Goal: Task Accomplishment & Management: Manage account settings

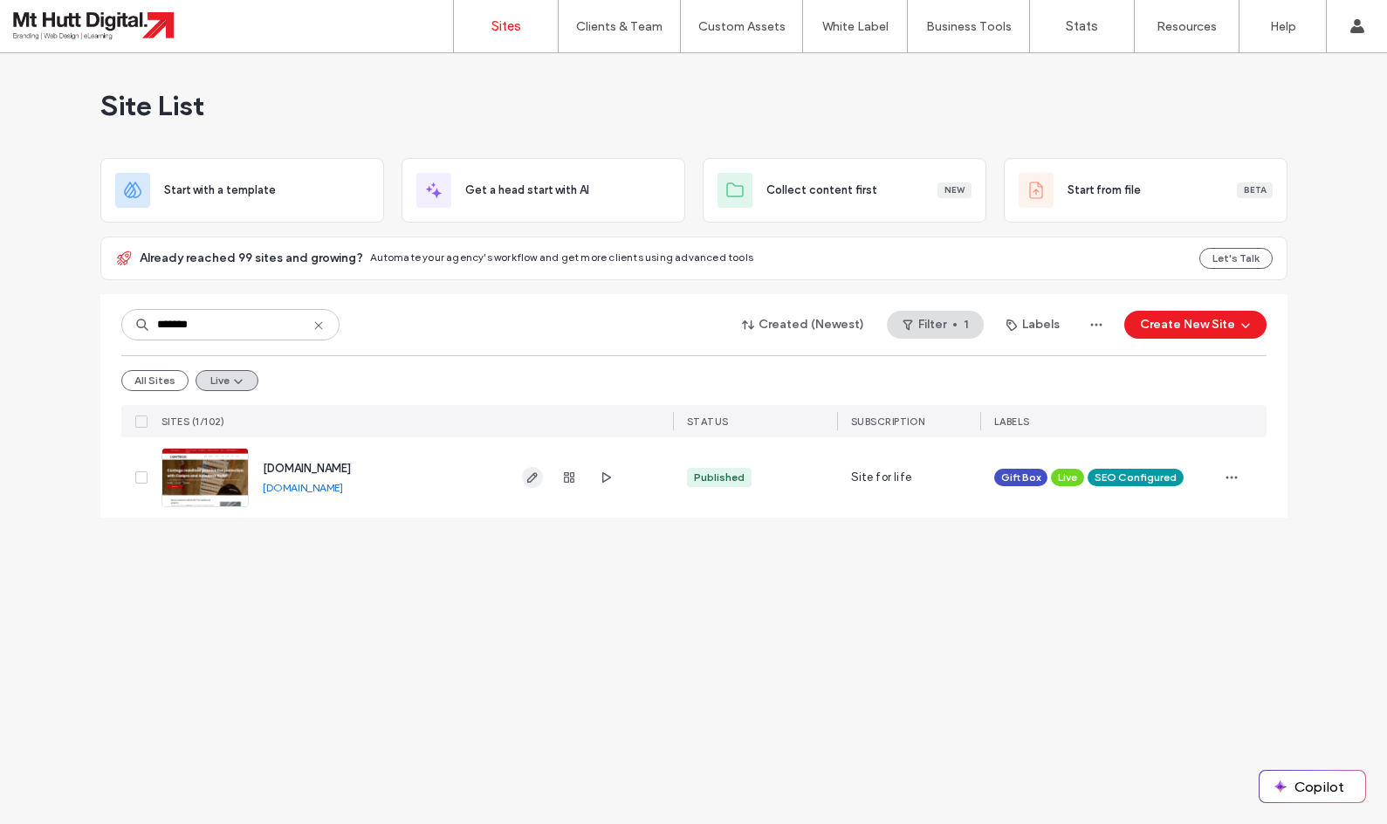
type input "*******"
click at [531, 482] on use "button" at bounding box center [531, 477] width 10 height 10
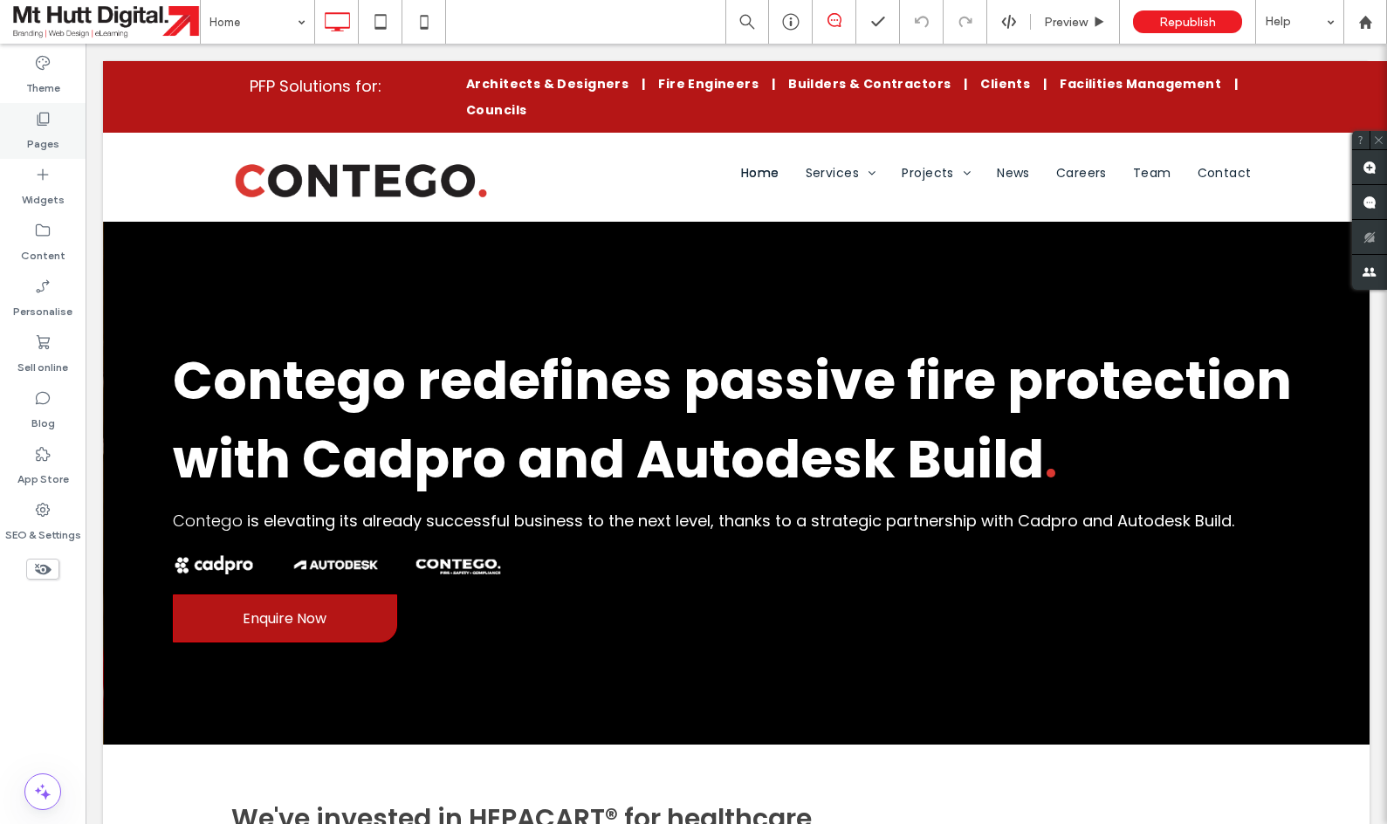
click at [43, 127] on icon at bounding box center [42, 118] width 17 height 17
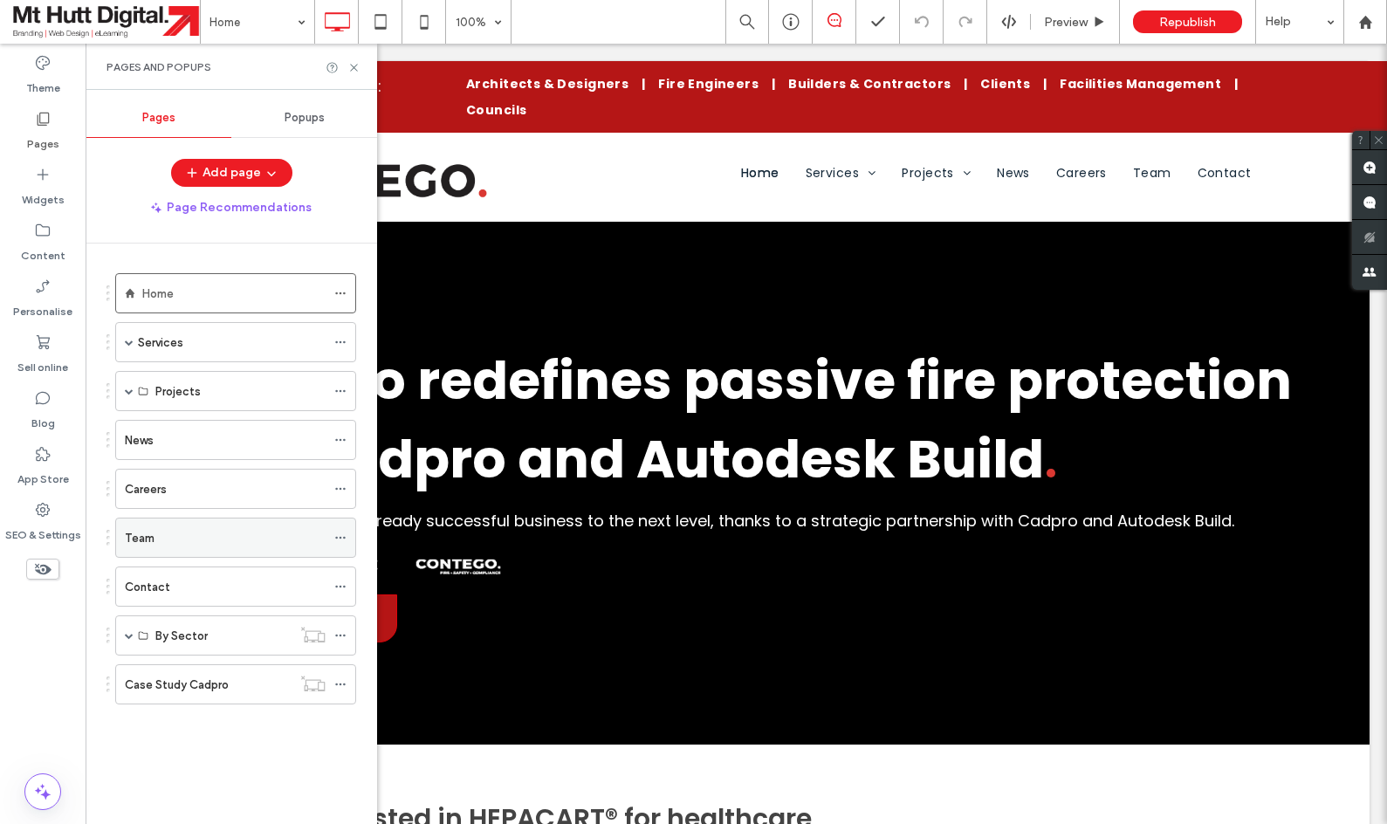
click at [153, 537] on label "Team" at bounding box center [140, 538] width 30 height 31
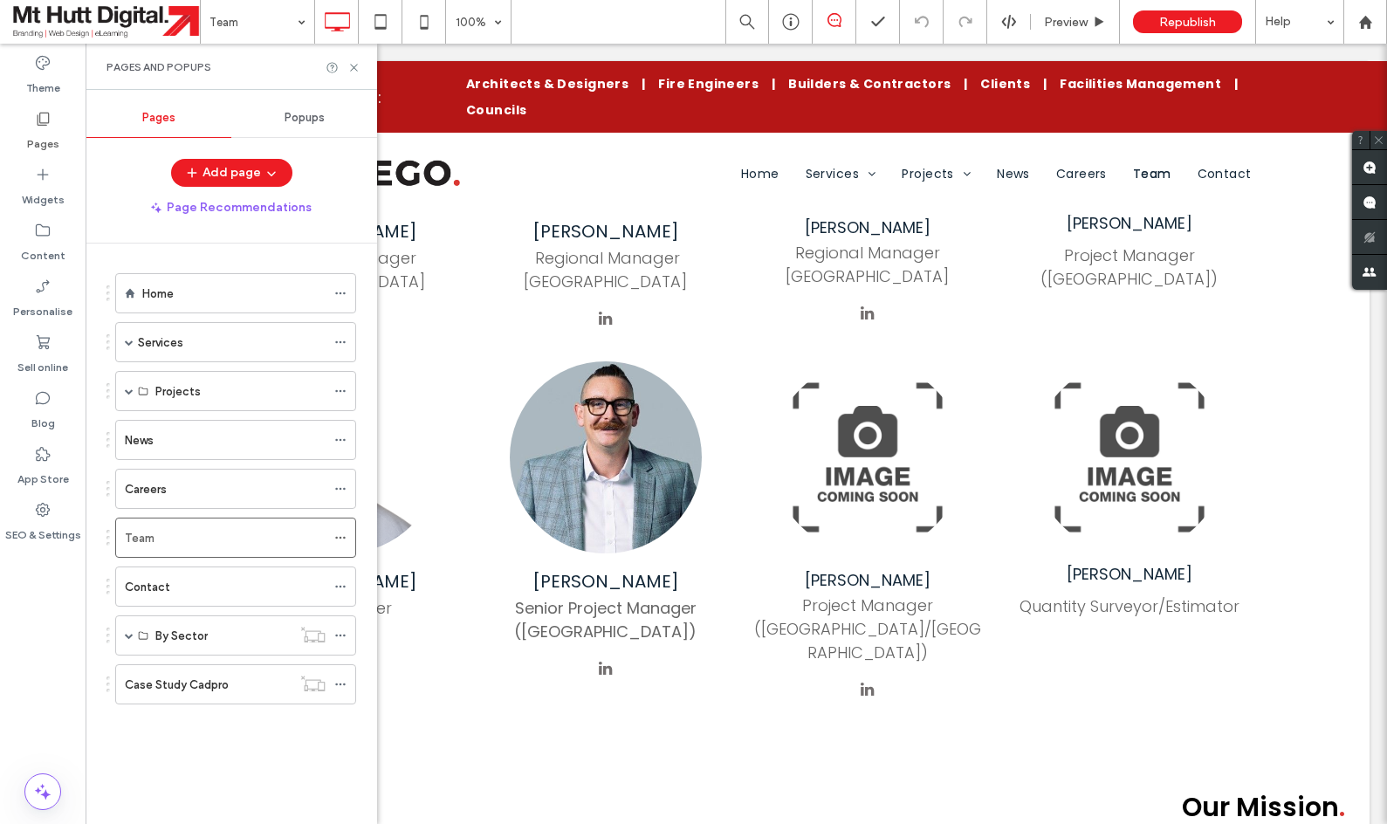
scroll to position [1206, 0]
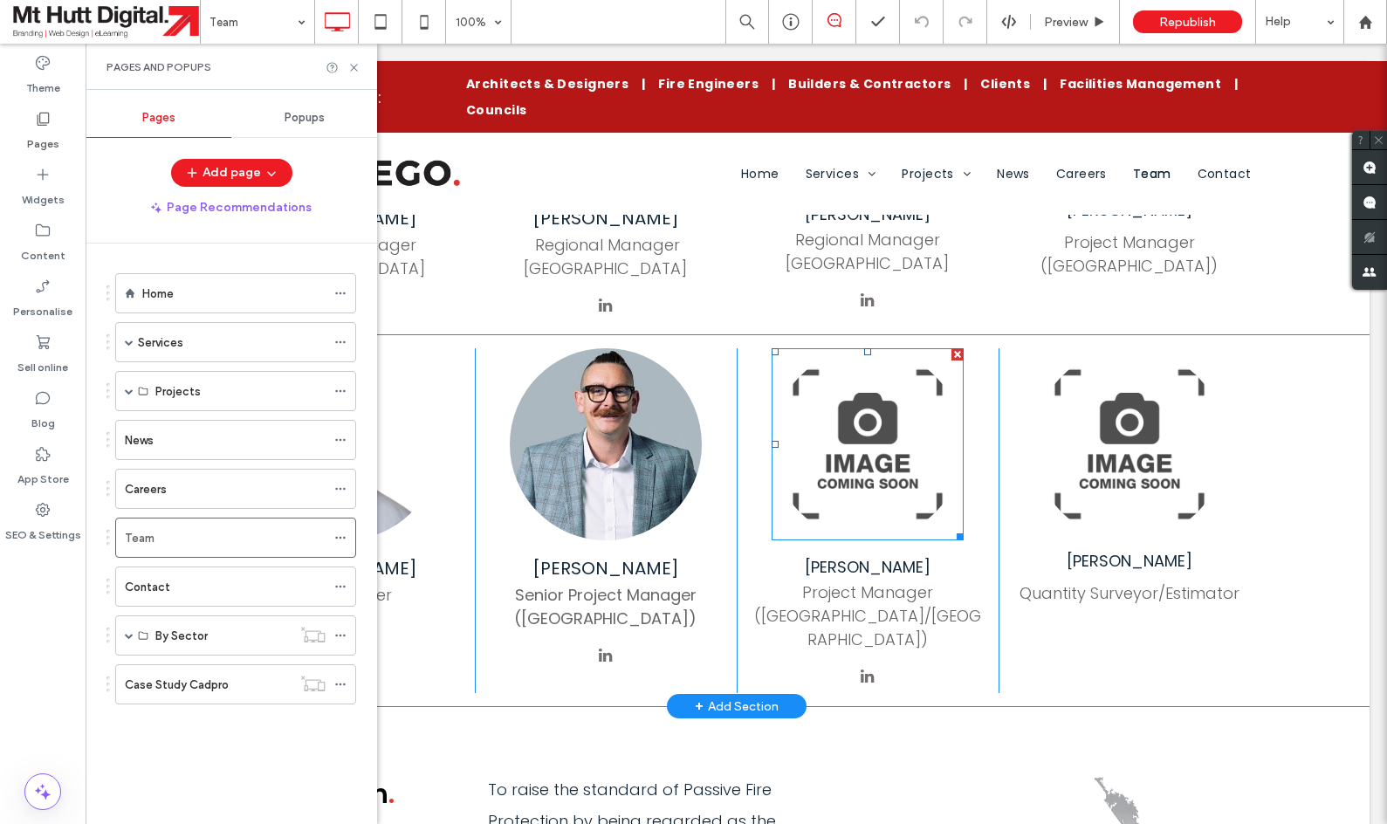
click at [885, 421] on img at bounding box center [868, 444] width 192 height 192
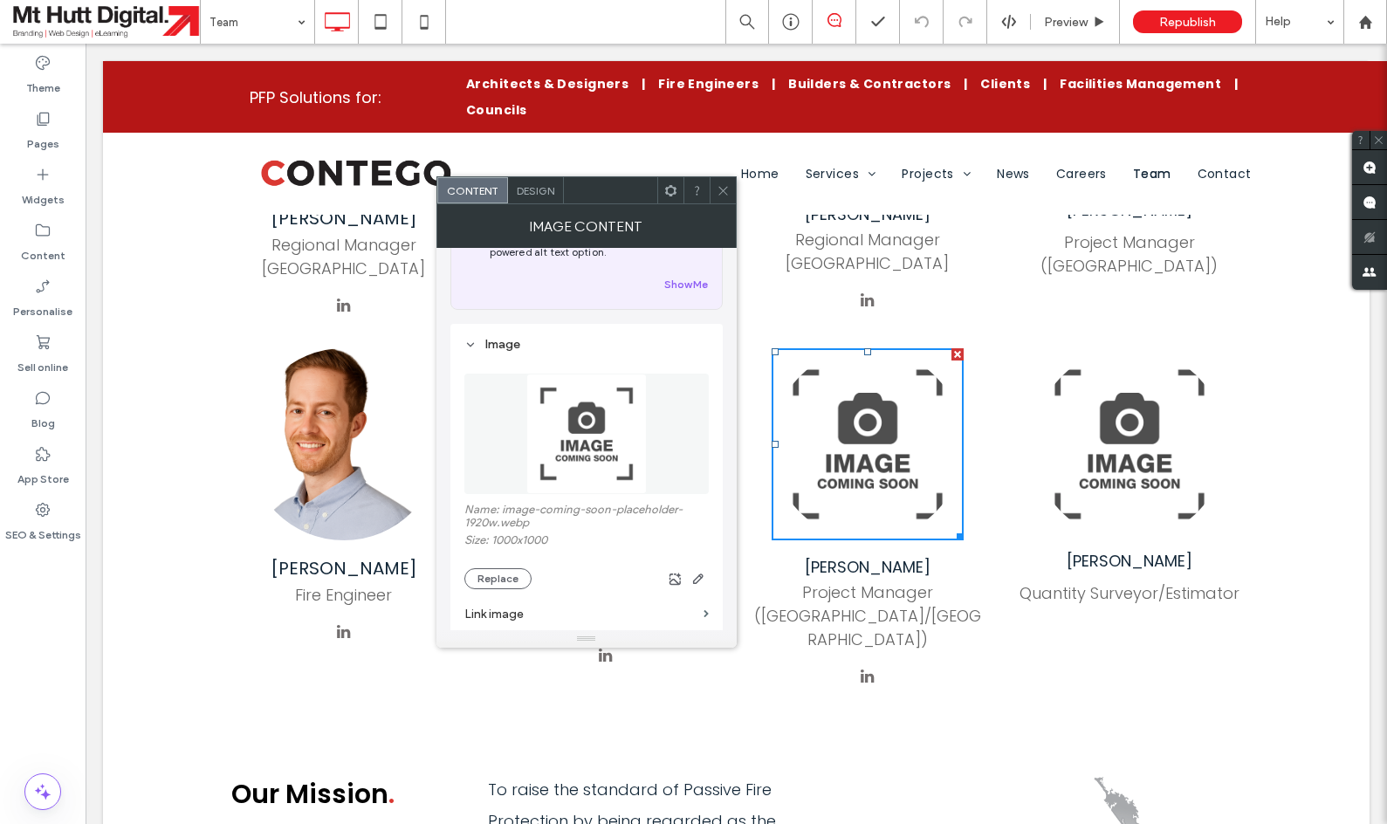
scroll to position [96, 0]
click at [514, 581] on button "Replace" at bounding box center [497, 572] width 67 height 21
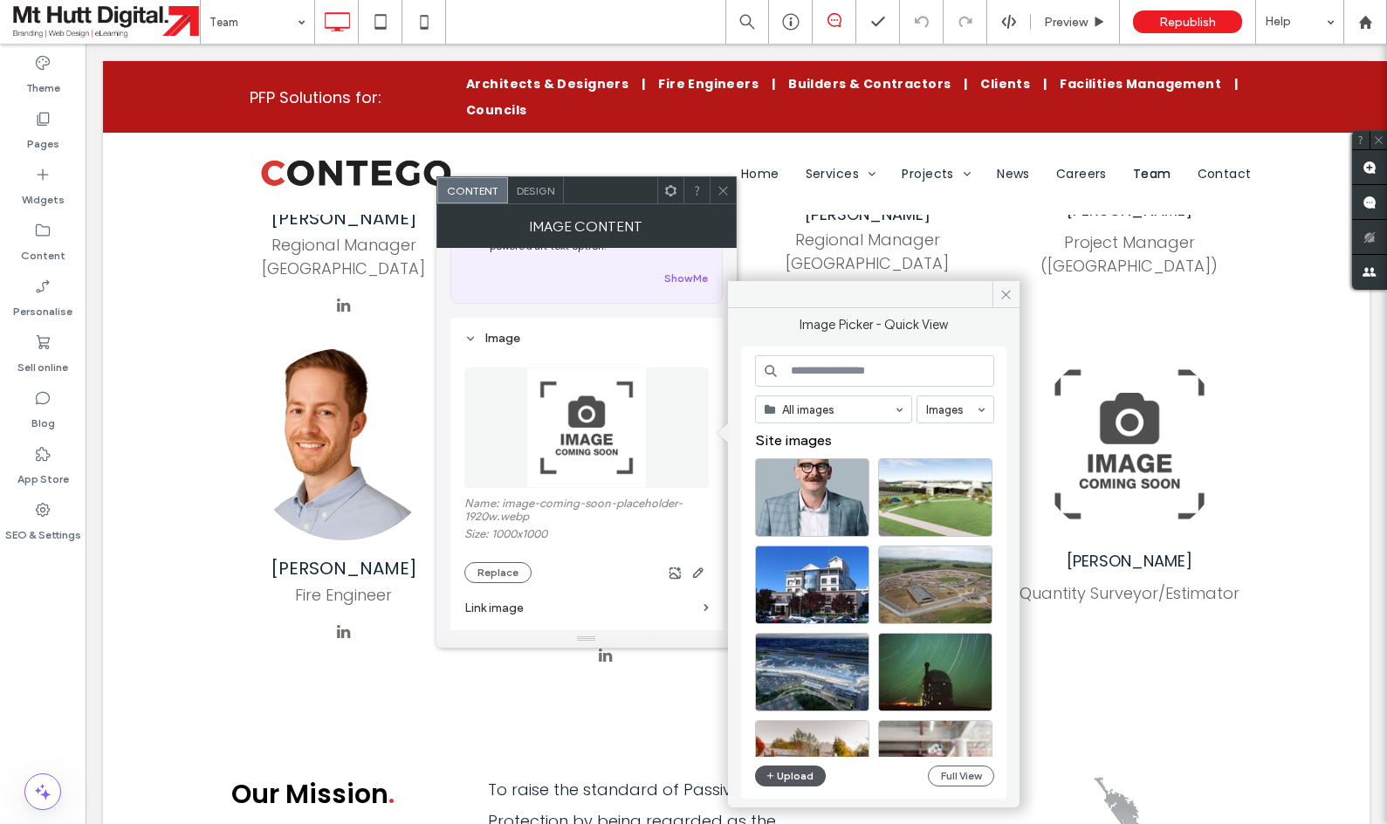
click at [788, 776] on button "Upload" at bounding box center [791, 776] width 72 height 21
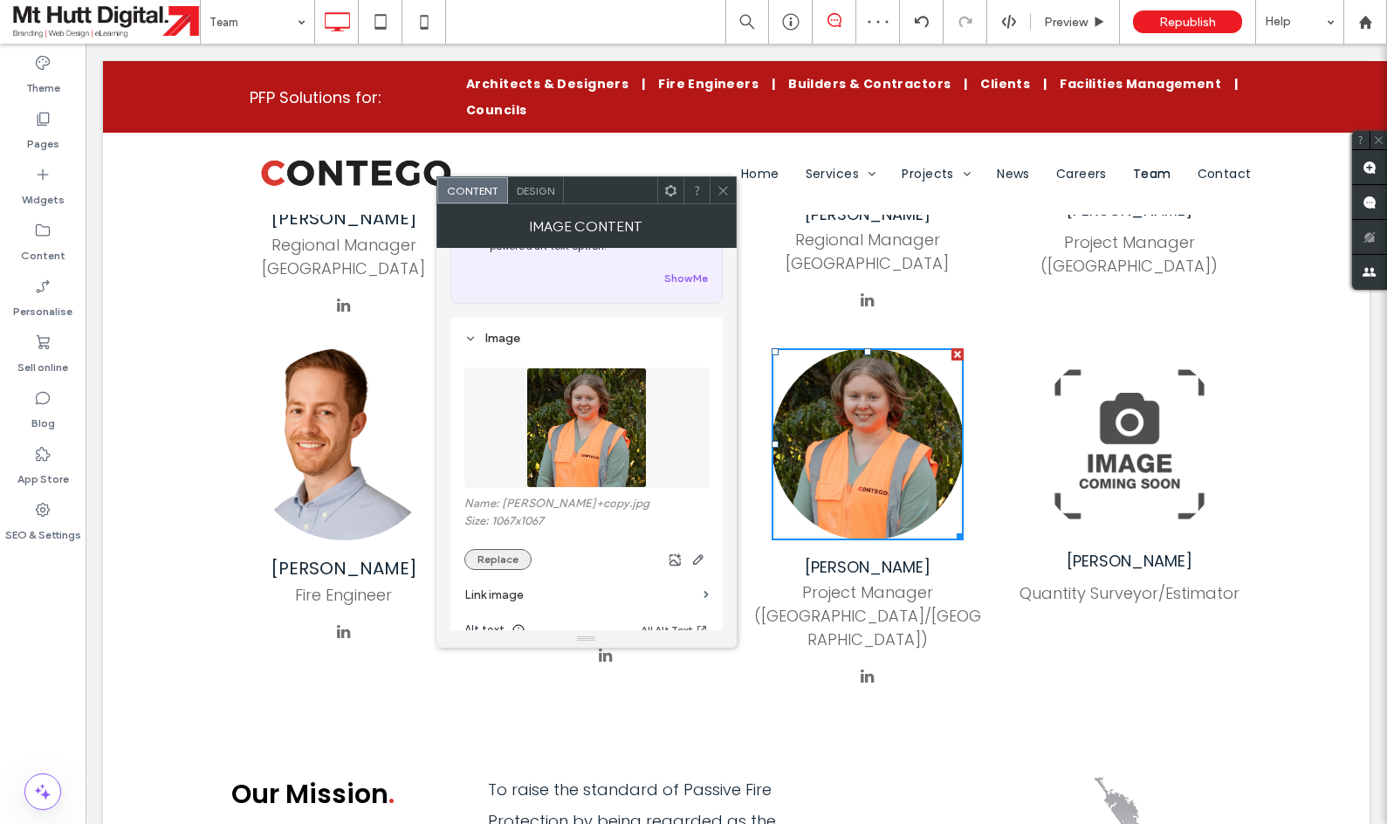
click at [499, 570] on button "Replace" at bounding box center [497, 559] width 67 height 21
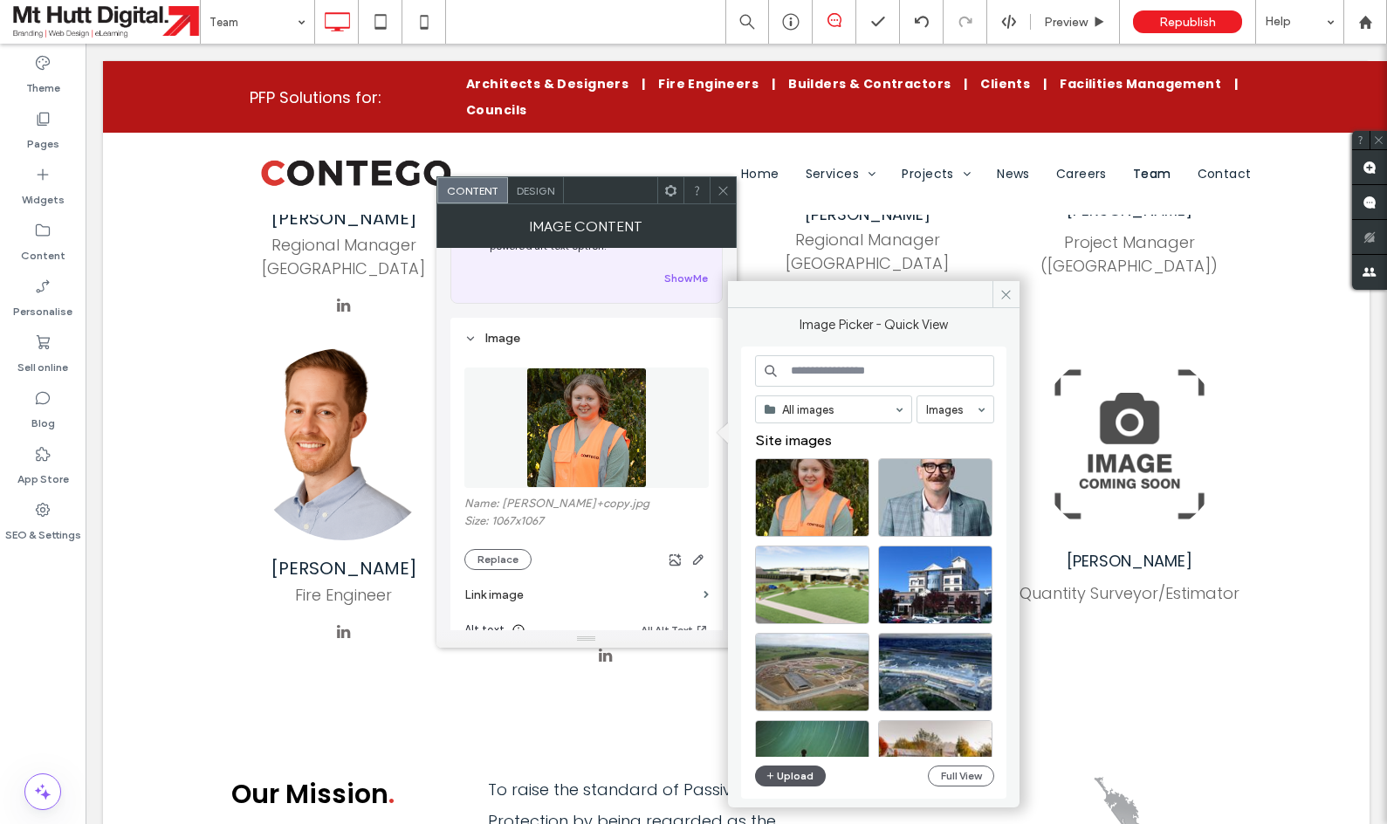
click at [798, 775] on button "Upload" at bounding box center [791, 776] width 72 height 21
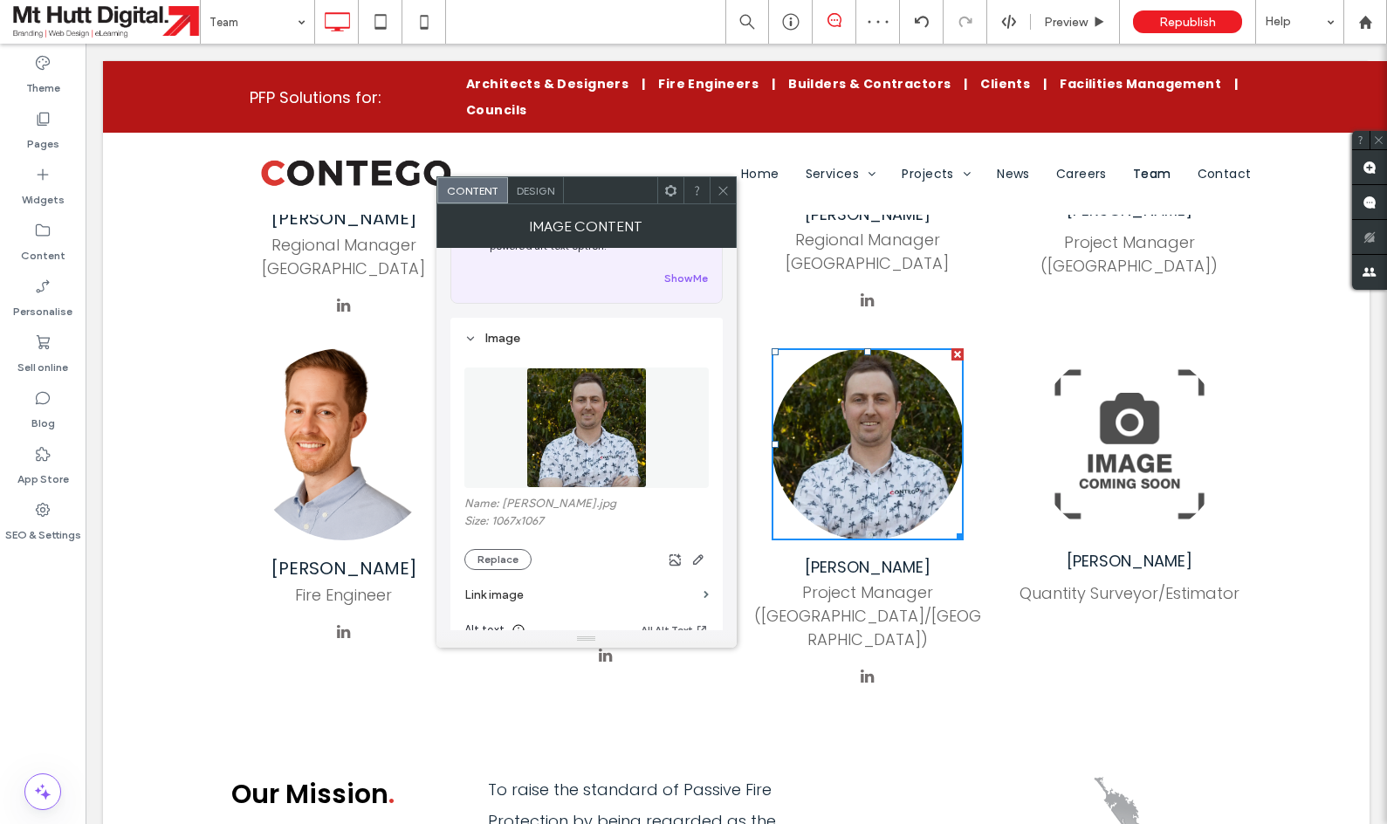
click at [726, 189] on icon at bounding box center [723, 190] width 13 height 13
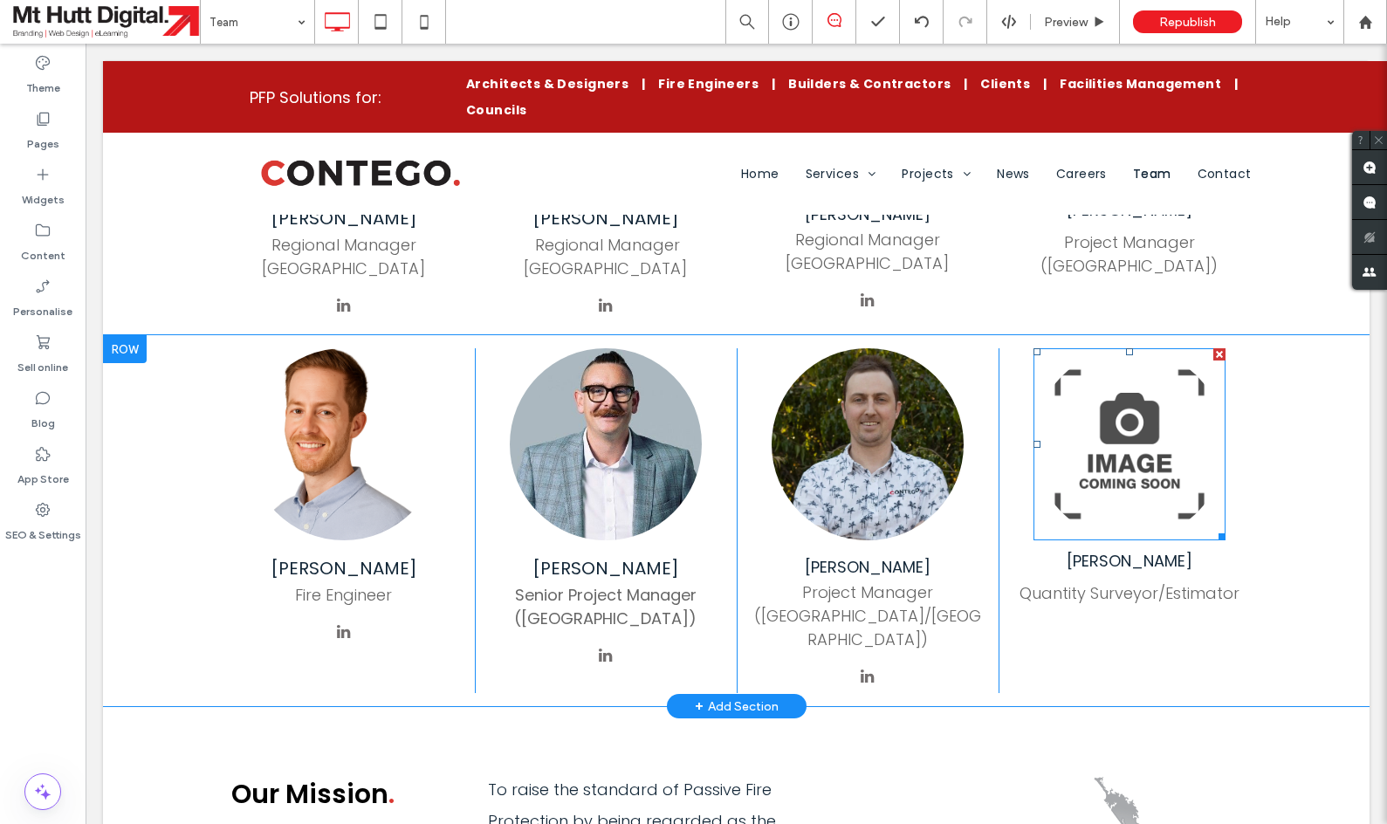
click at [1207, 476] on img at bounding box center [1130, 444] width 192 height 192
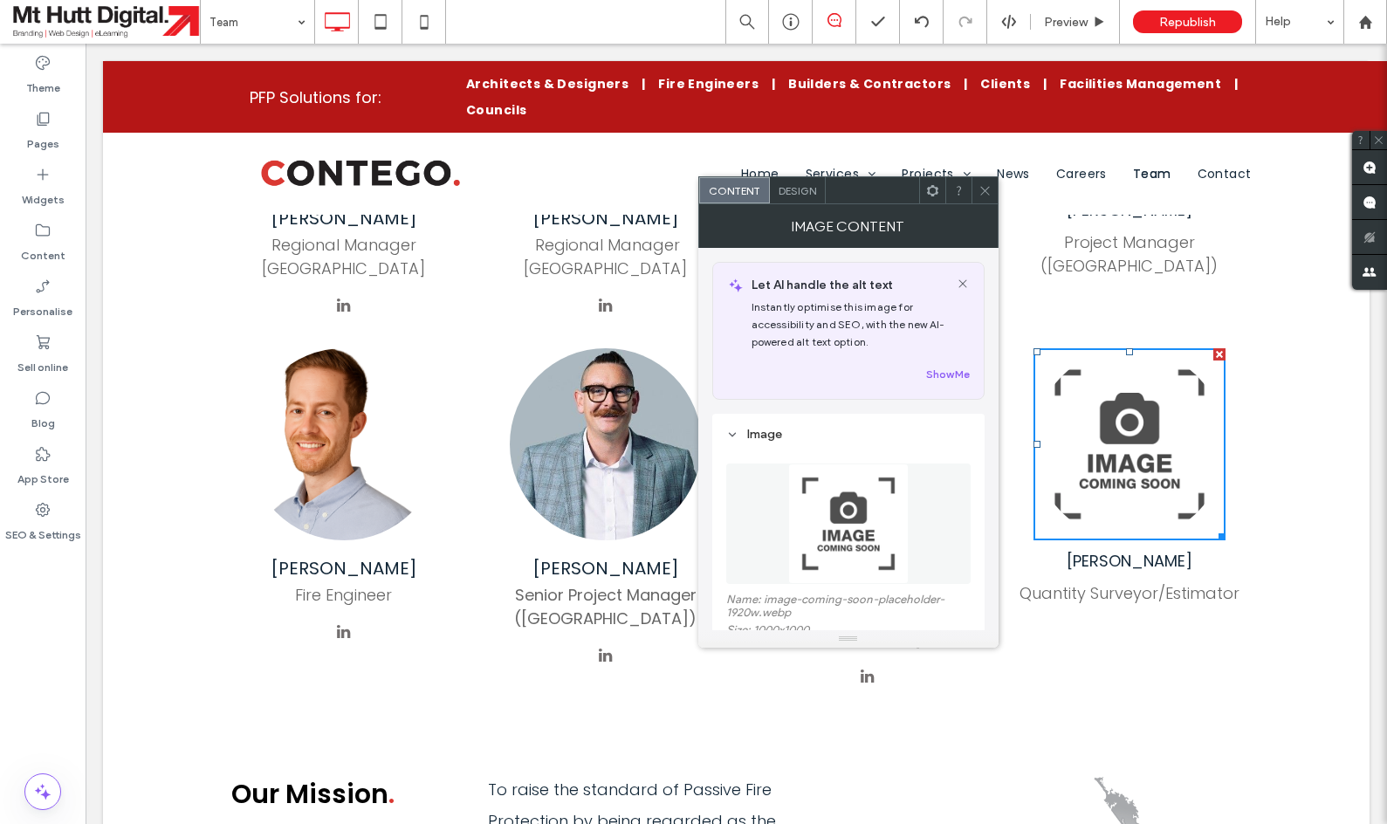
click at [982, 189] on icon at bounding box center [985, 190] width 13 height 13
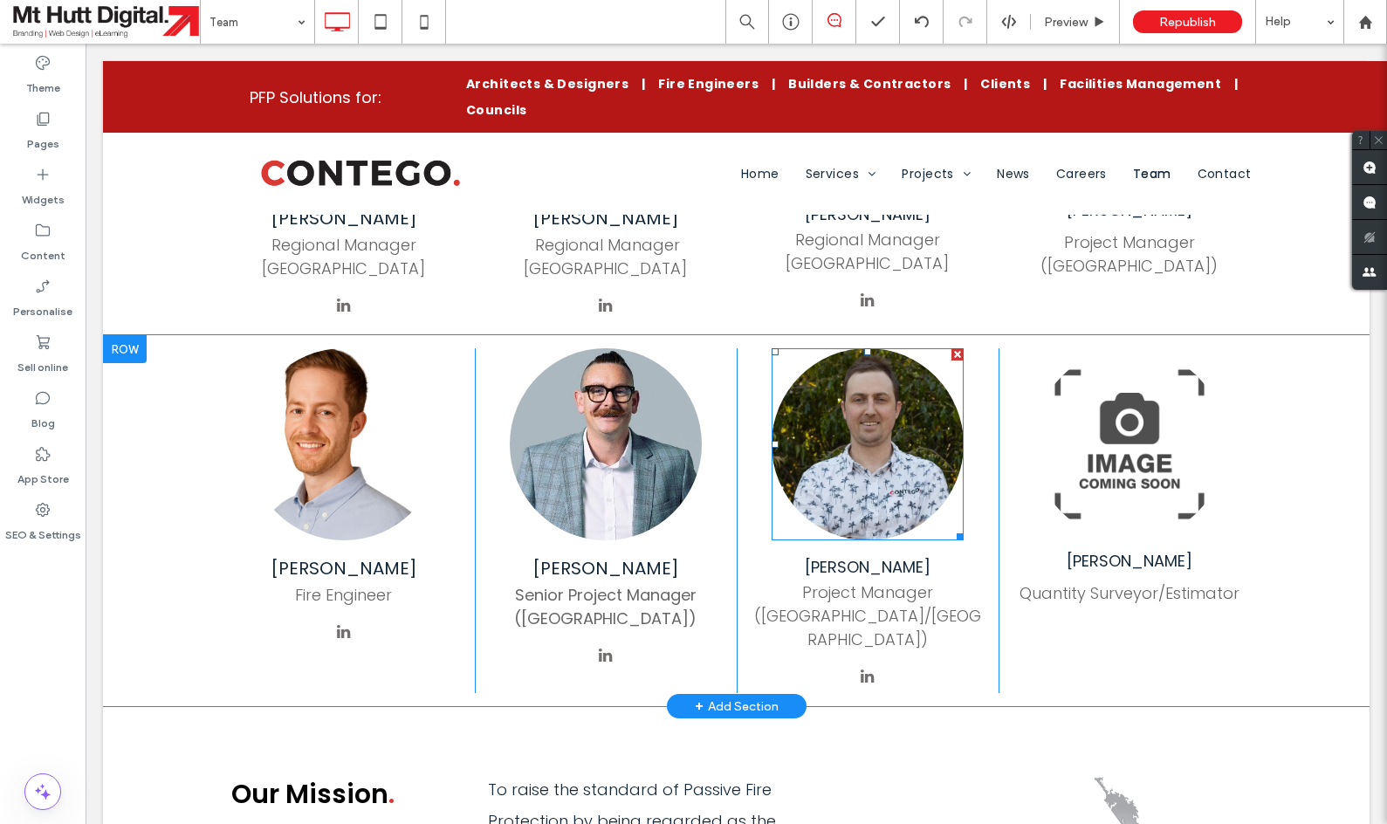
click at [899, 355] on img at bounding box center [868, 444] width 192 height 192
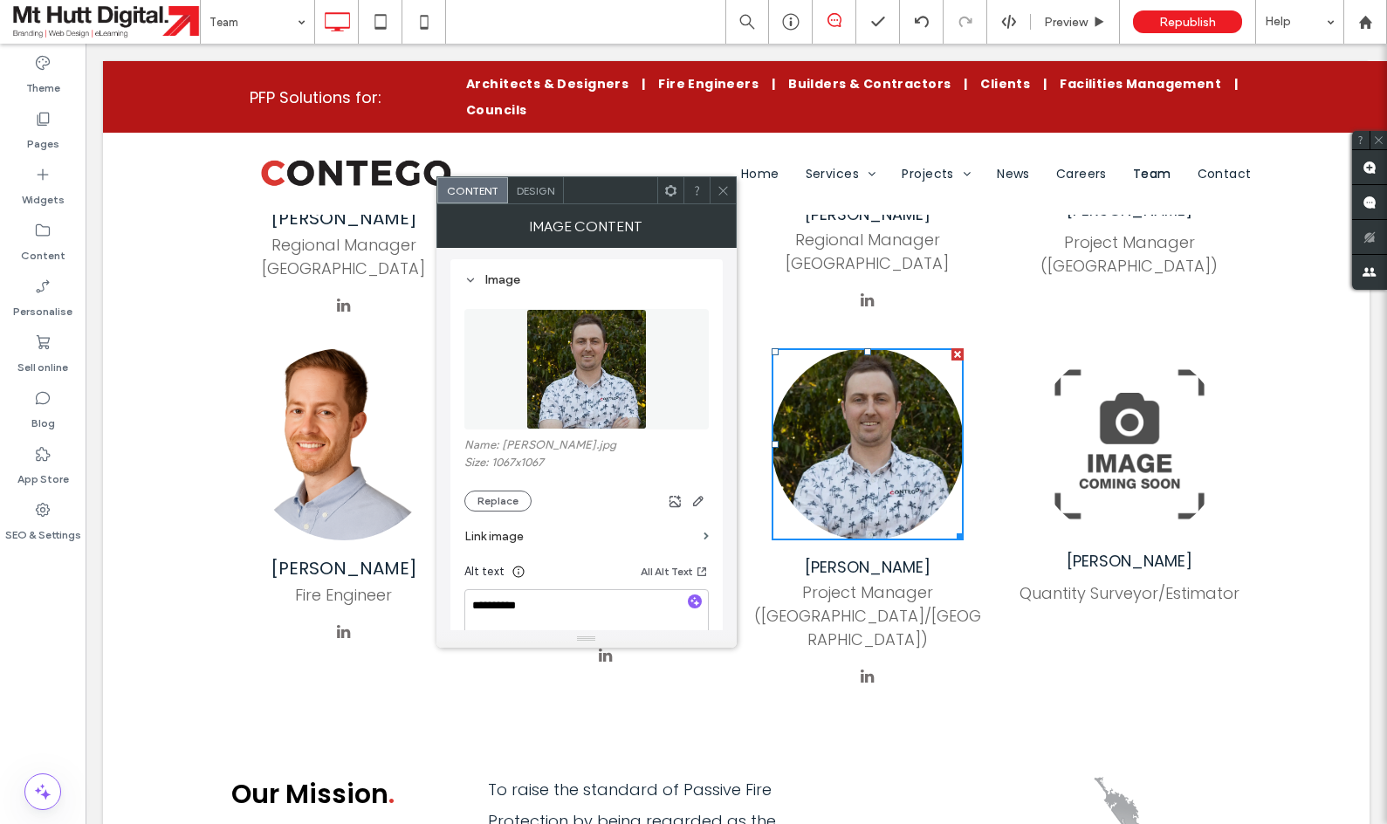
scroll to position [183, 0]
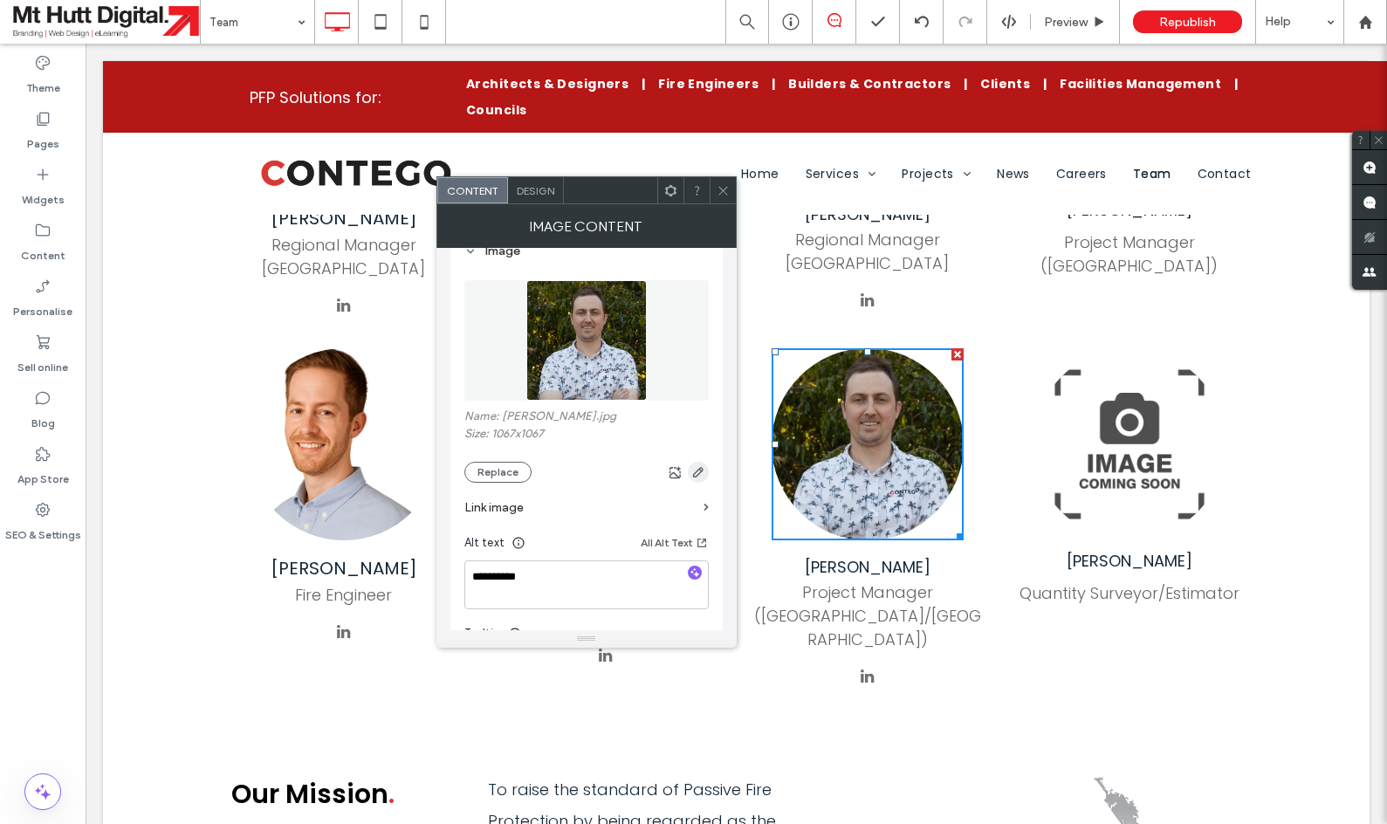
click at [699, 479] on icon "button" at bounding box center [698, 472] width 14 height 14
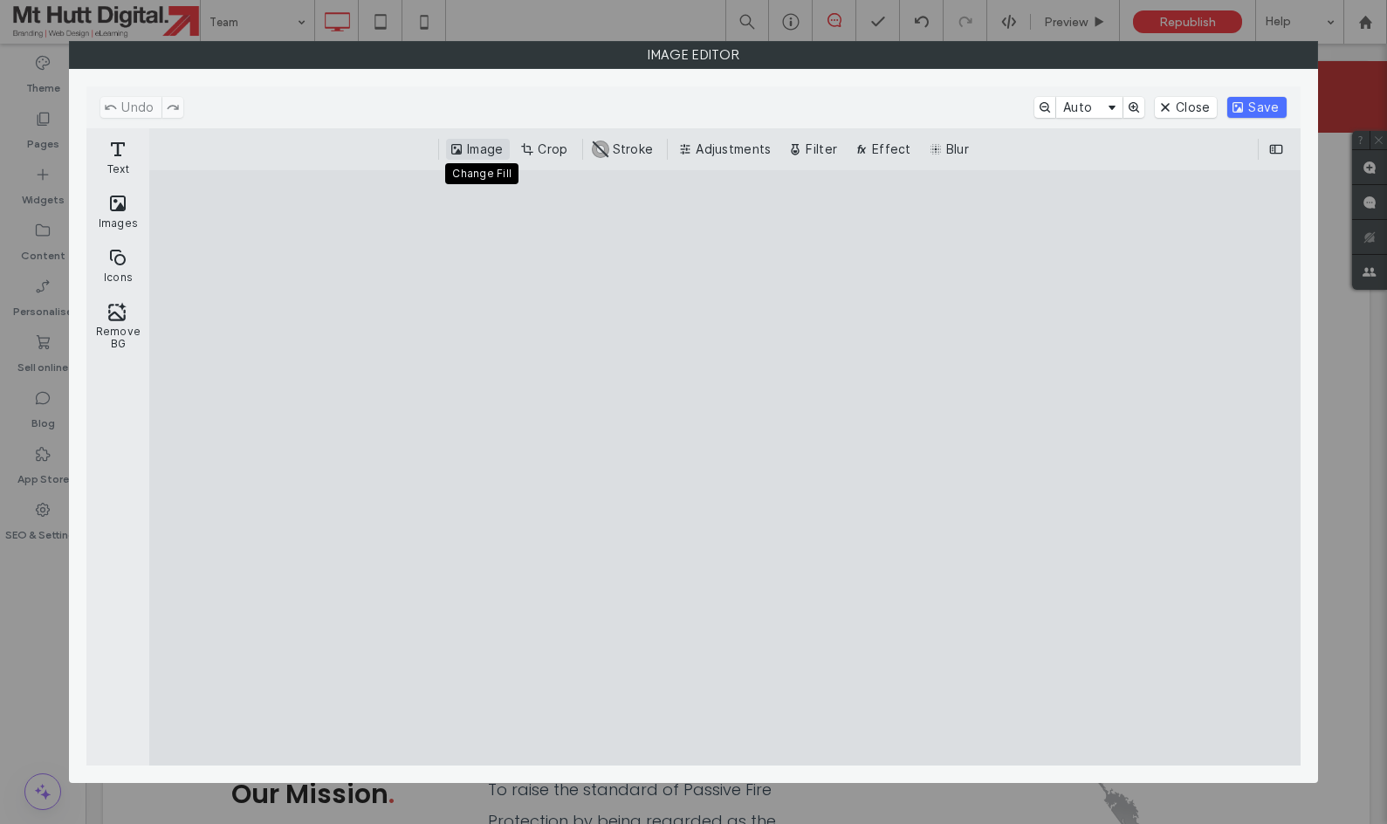
click at [489, 144] on button "Image" at bounding box center [478, 149] width 64 height 21
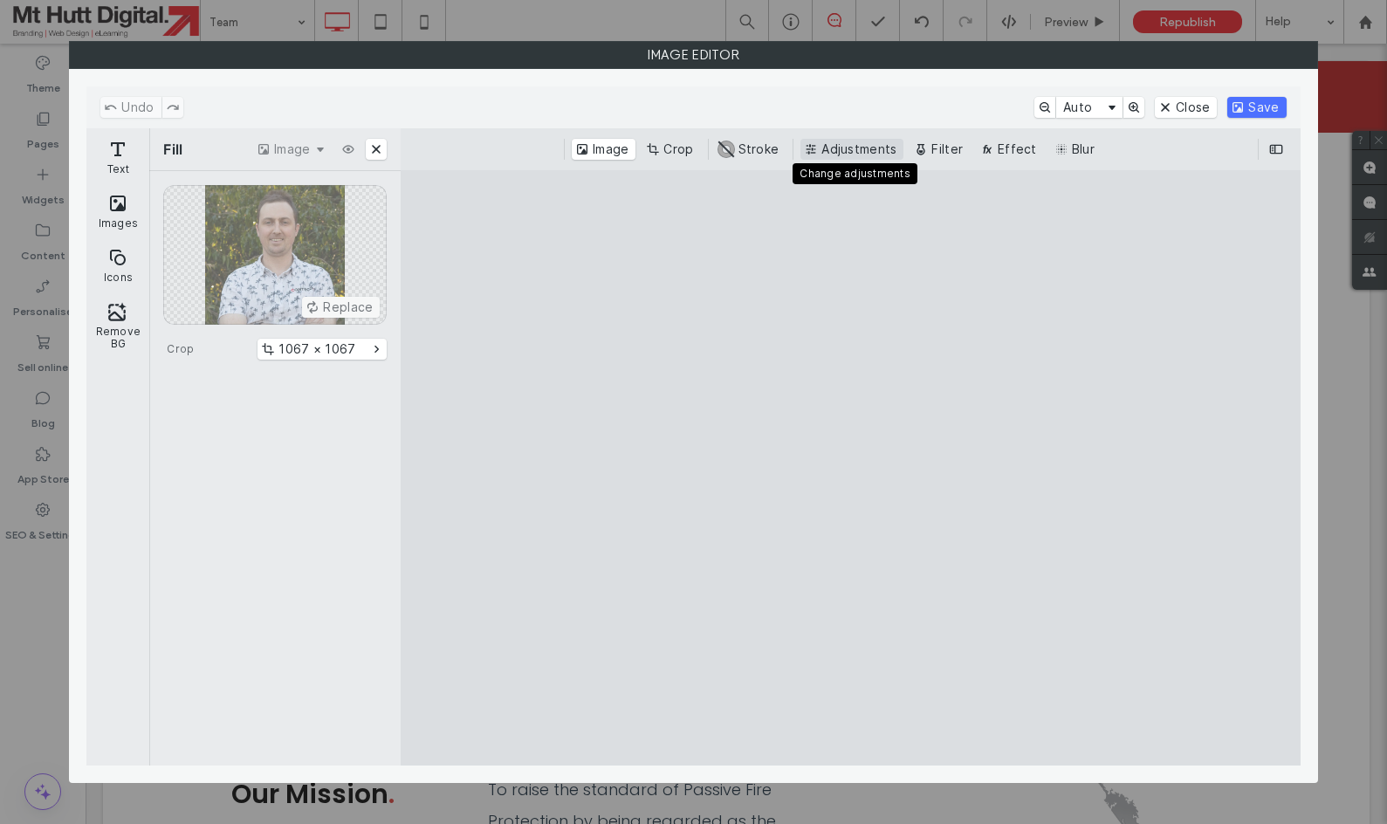
click at [858, 154] on button "Adjustments" at bounding box center [852, 149] width 103 height 21
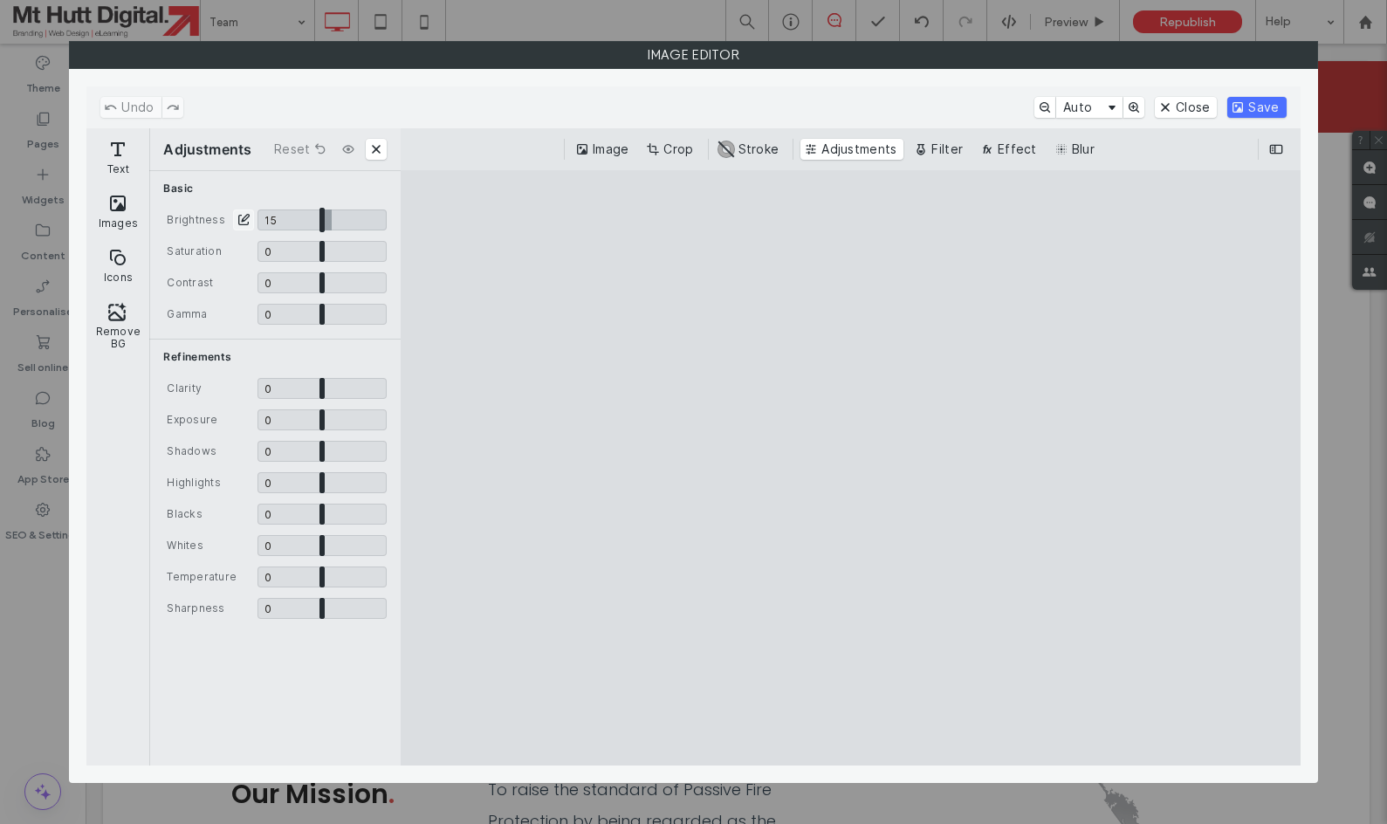
drag, startPoint x: 323, startPoint y: 219, endPoint x: 332, endPoint y: 221, distance: 8.9
click at [332, 220] on input "CE.SDK" at bounding box center [322, 220] width 129 height 21
type input "****"
drag, startPoint x: 1248, startPoint y: 107, endPoint x: 407, endPoint y: 493, distance: 925.1
click at [1248, 107] on button "Save" at bounding box center [1257, 107] width 58 height 21
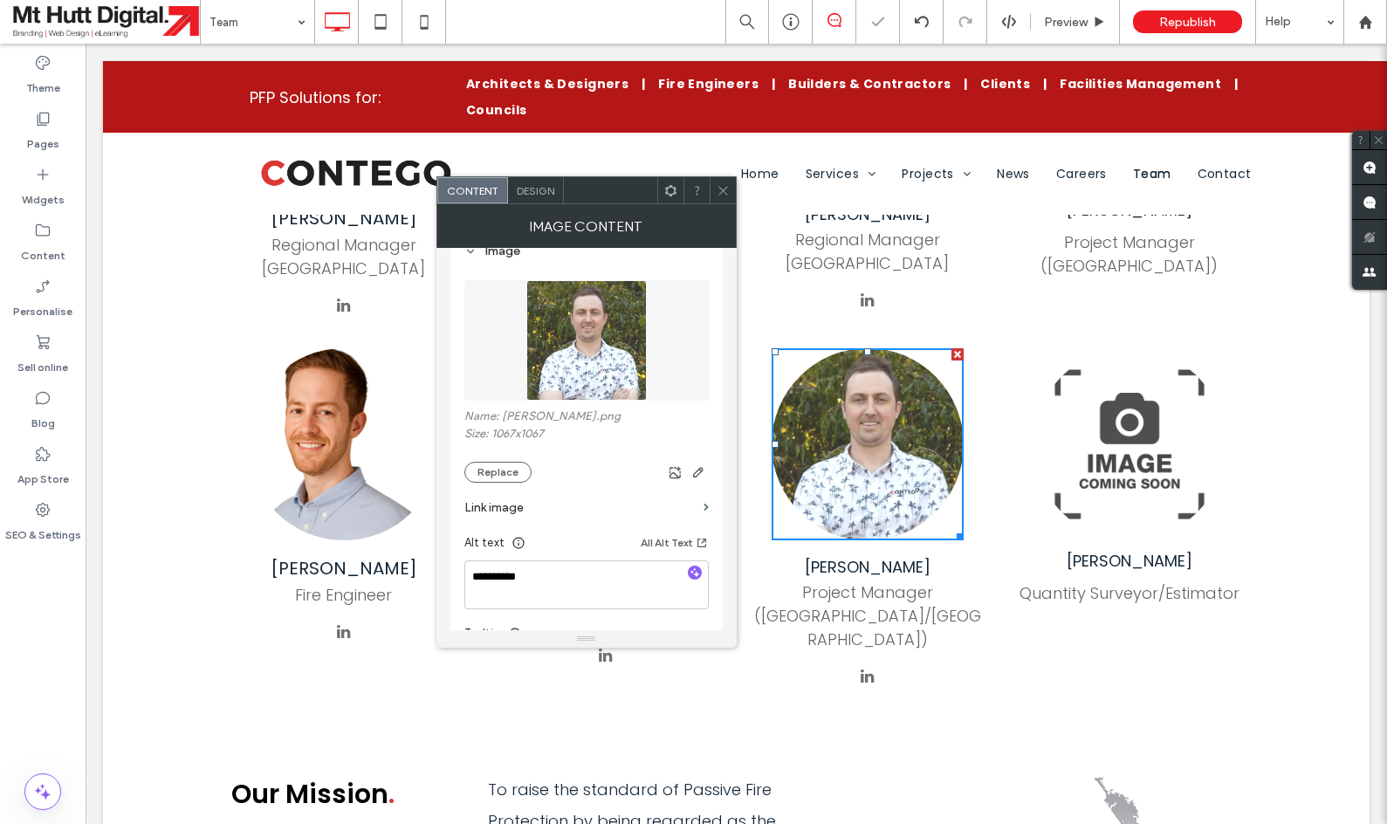
click at [728, 188] on icon at bounding box center [723, 190] width 13 height 13
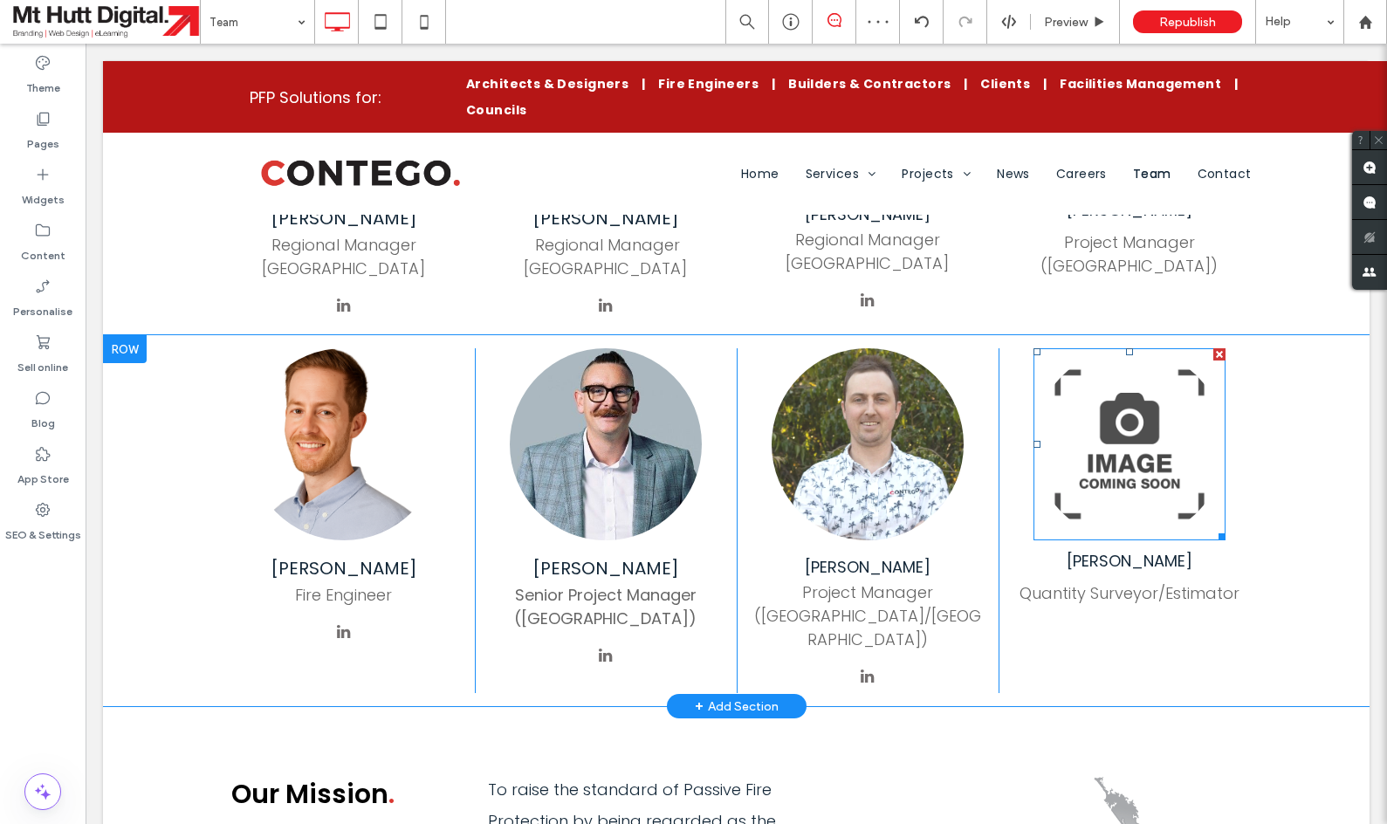
click at [1158, 381] on img at bounding box center [1130, 444] width 192 height 192
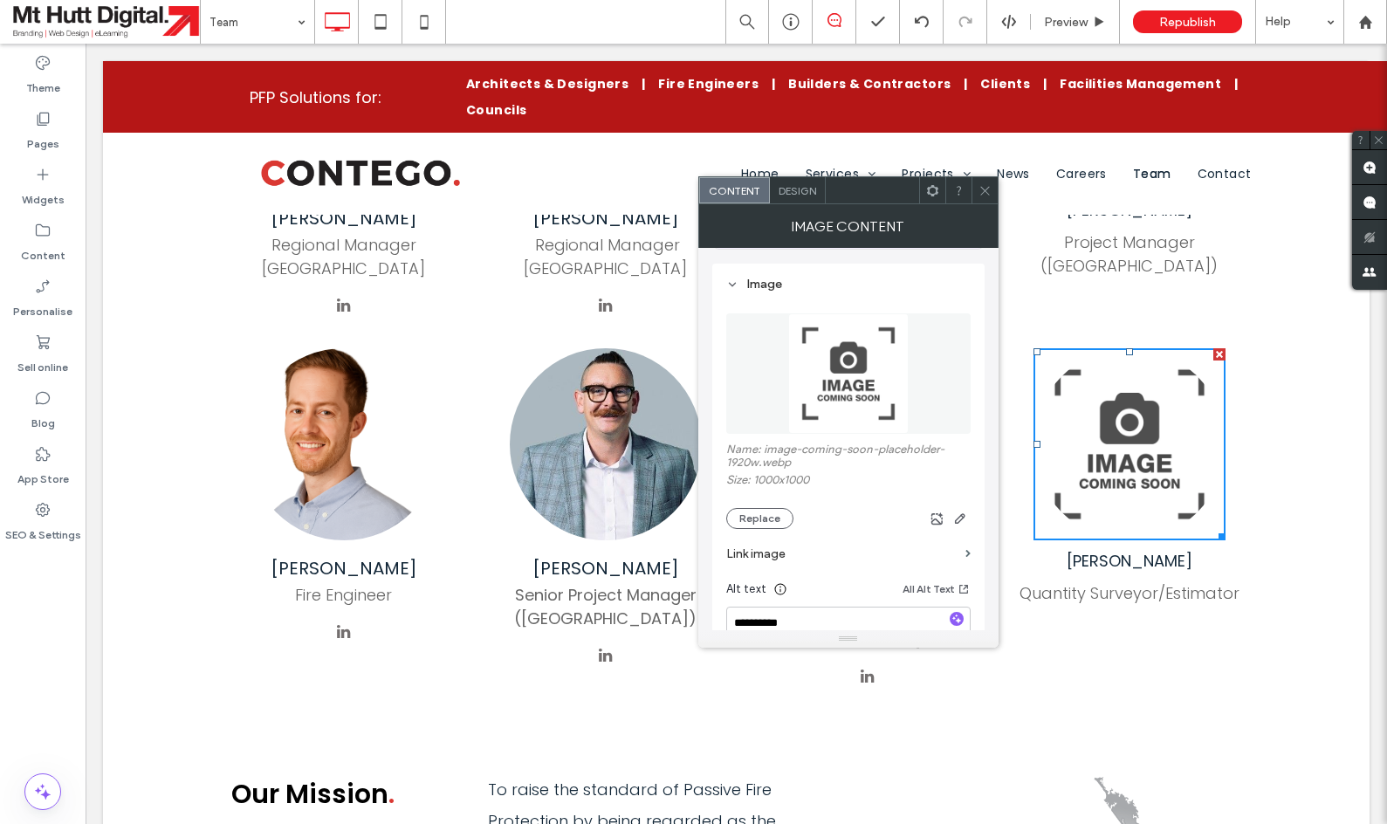
scroll to position [157, 0]
click at [767, 519] on button "Replace" at bounding box center [759, 511] width 67 height 21
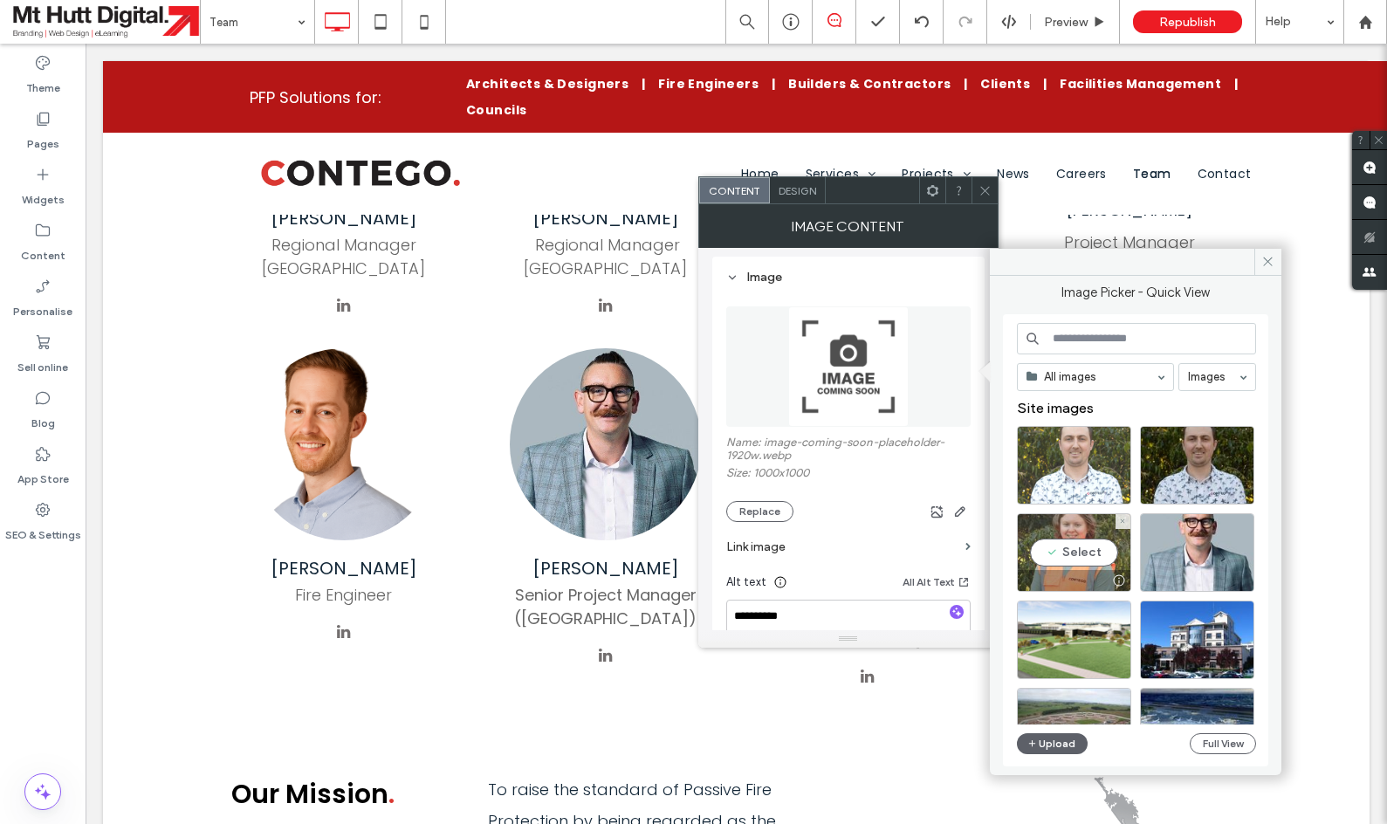
click at [1066, 551] on div "Select" at bounding box center [1074, 552] width 114 height 79
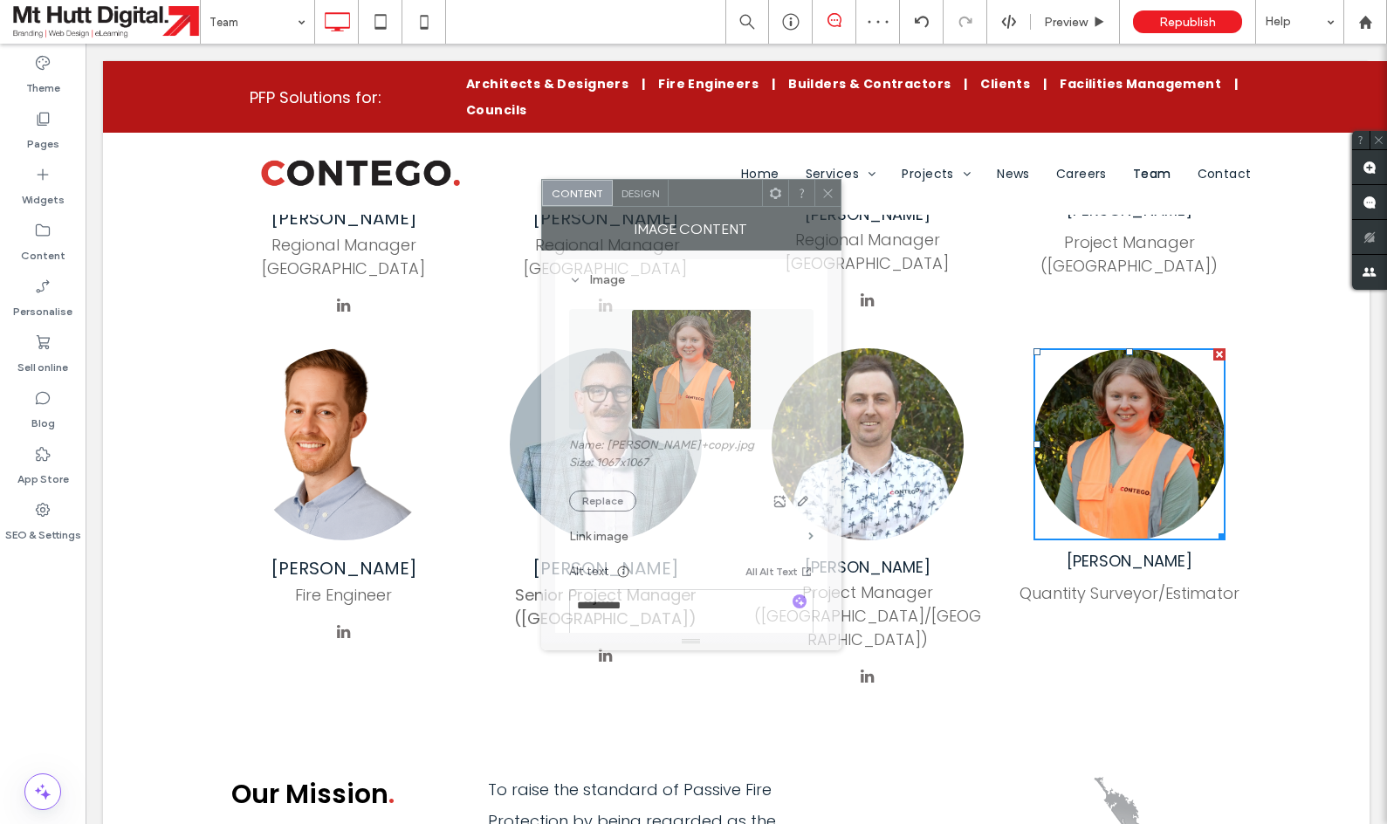
drag, startPoint x: 870, startPoint y: 188, endPoint x: 720, endPoint y: 203, distance: 150.0
click at [721, 192] on div at bounding box center [715, 193] width 93 height 26
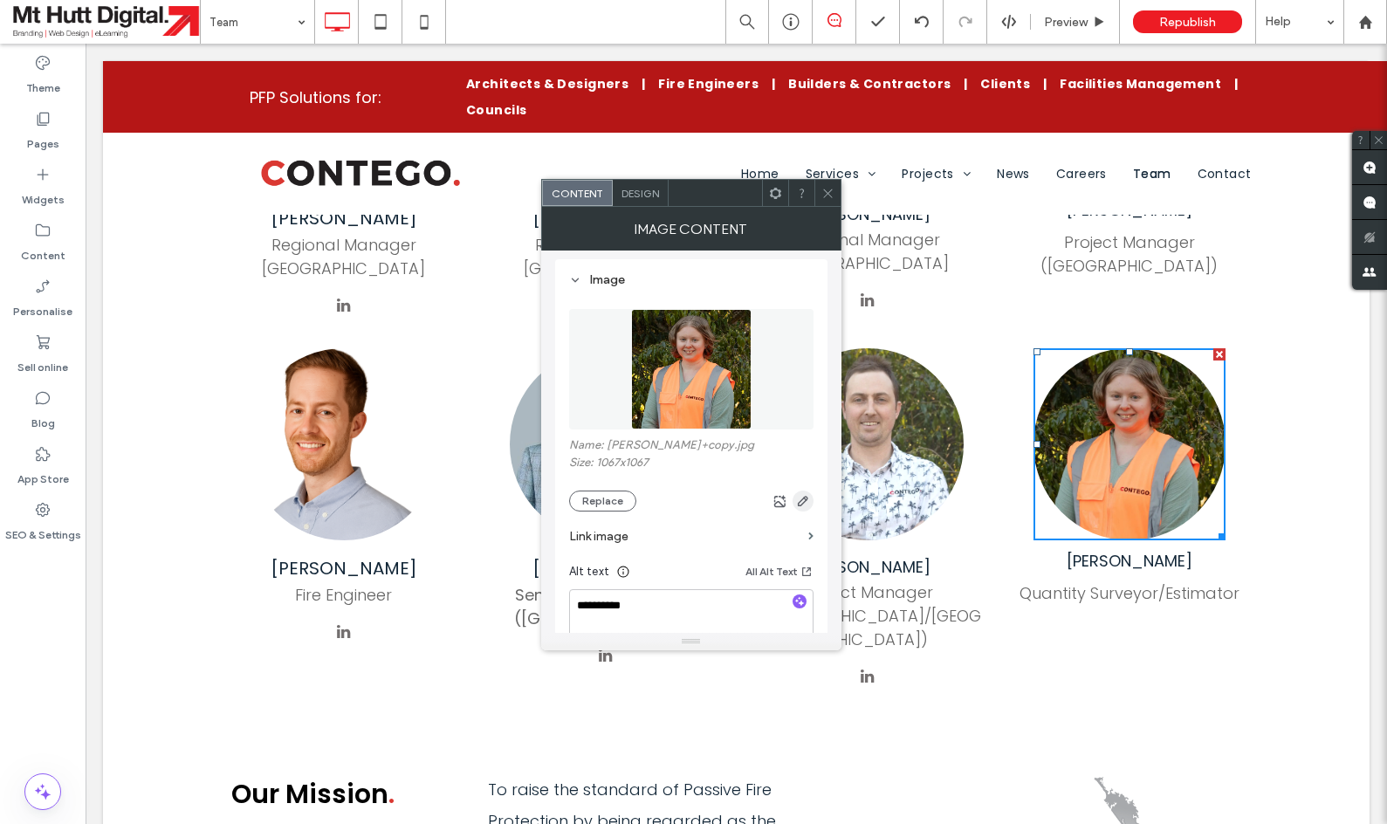
click at [803, 506] on use "button" at bounding box center [802, 501] width 10 height 10
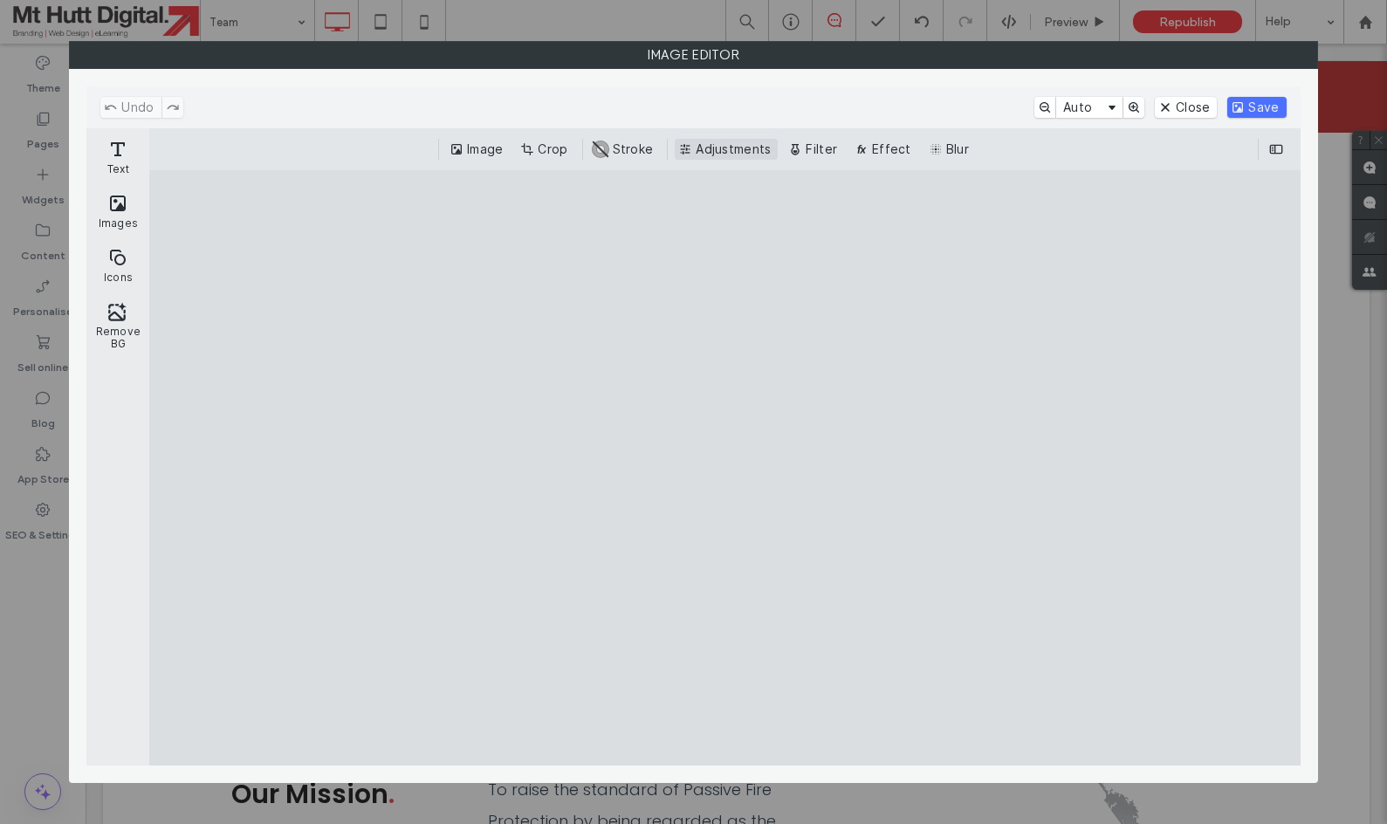
click at [712, 150] on button "Adjustments" at bounding box center [726, 149] width 103 height 21
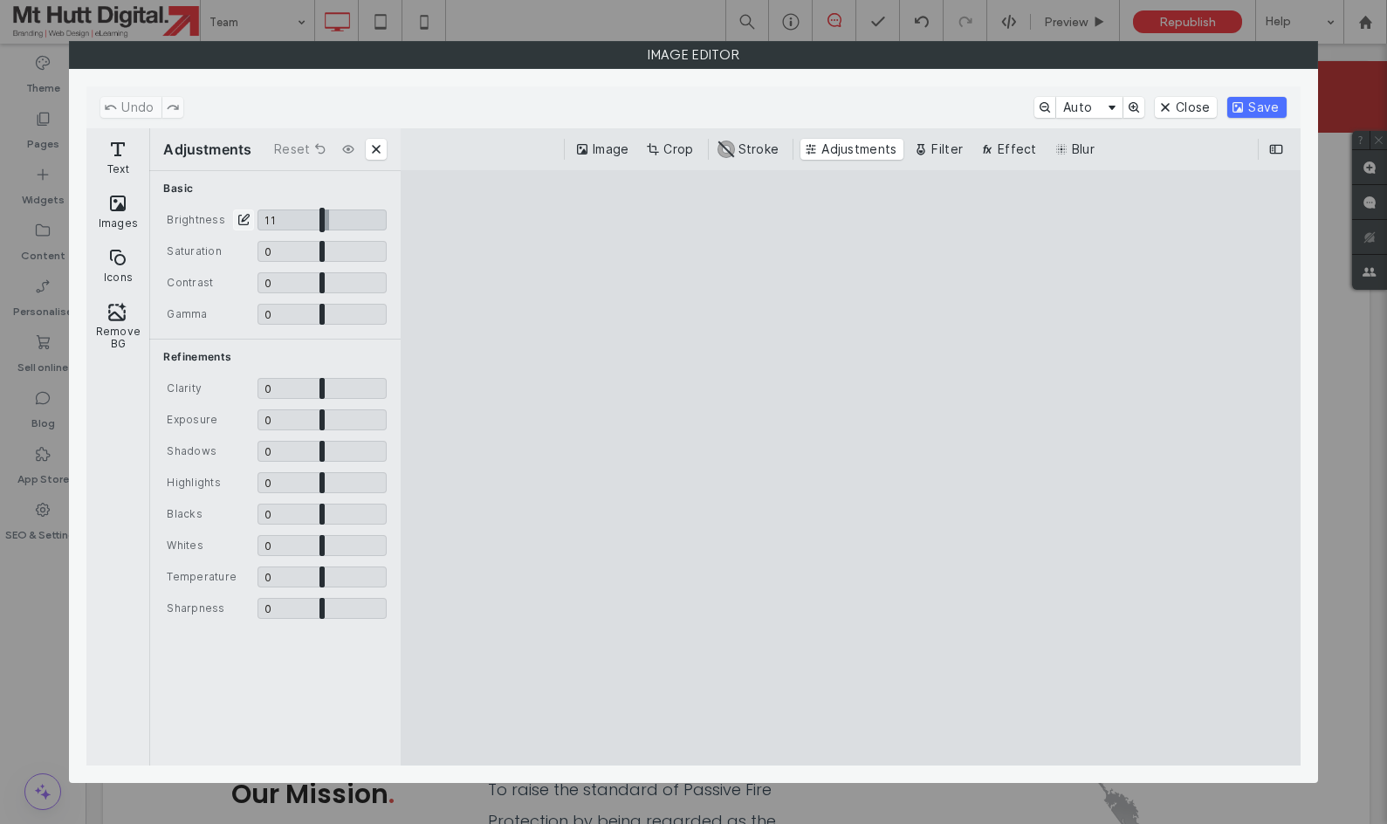
click at [329, 219] on input "CE.SDK" at bounding box center [322, 220] width 129 height 21
type input "****"
click at [1256, 107] on button "Save" at bounding box center [1257, 107] width 58 height 21
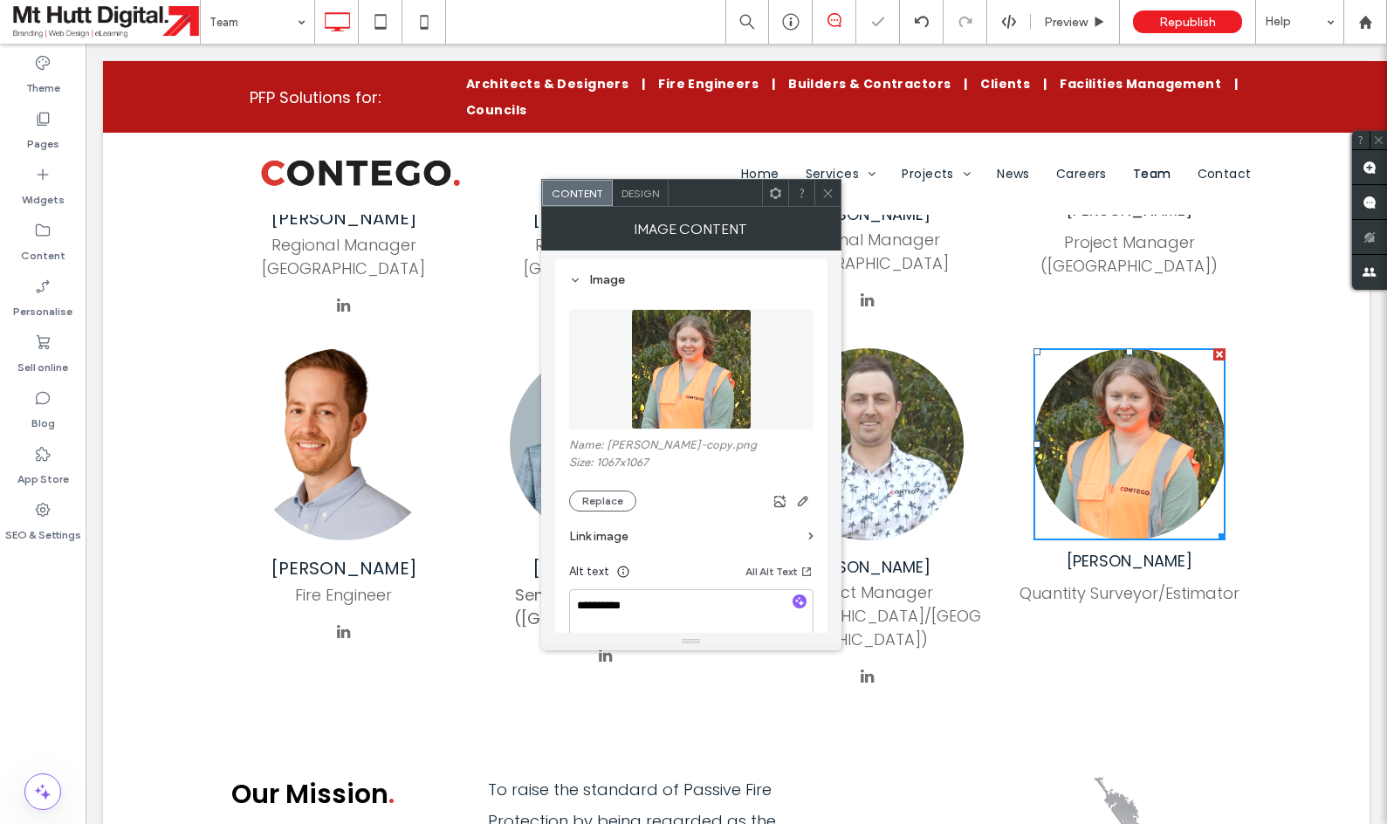
click at [828, 189] on icon at bounding box center [828, 193] width 13 height 13
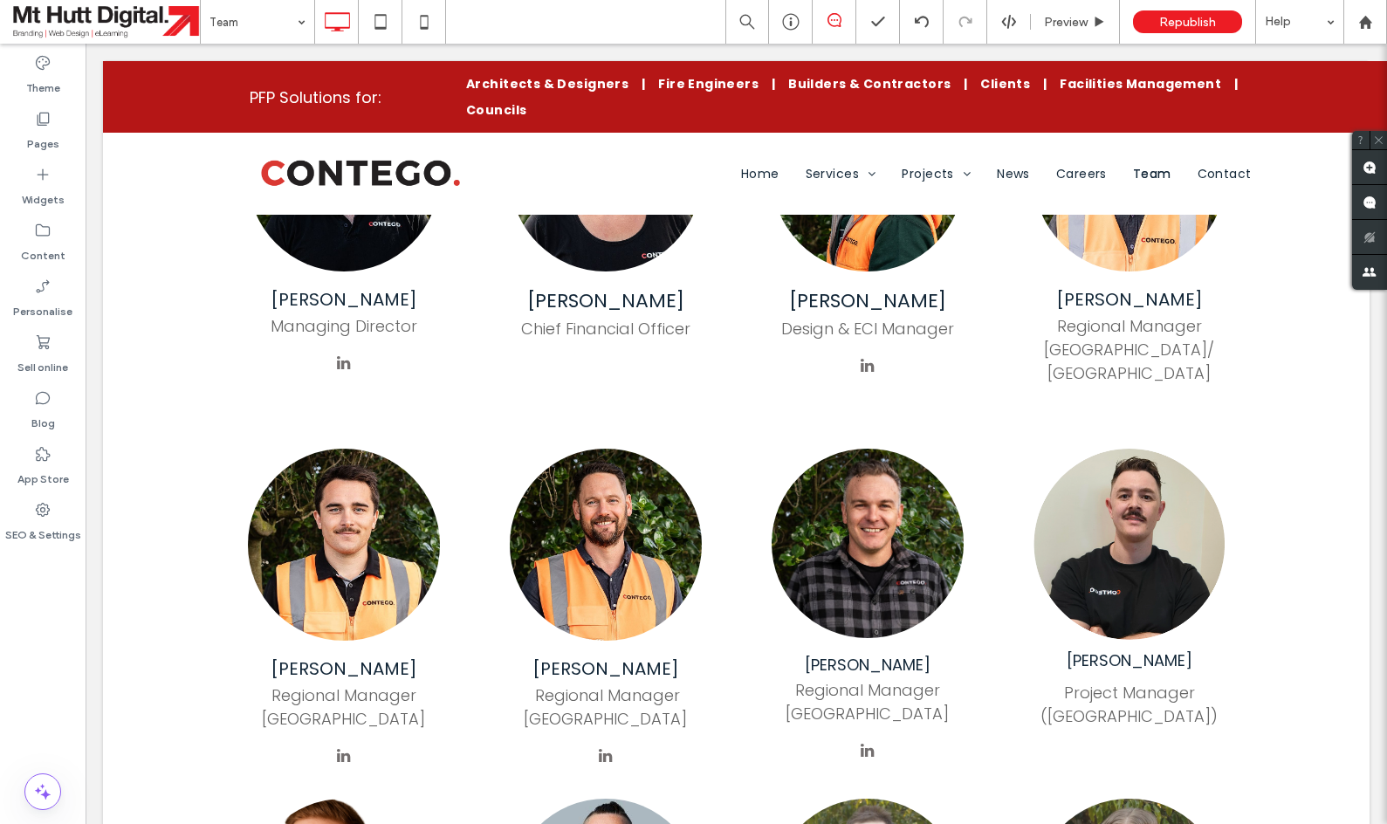
scroll to position [758, 0]
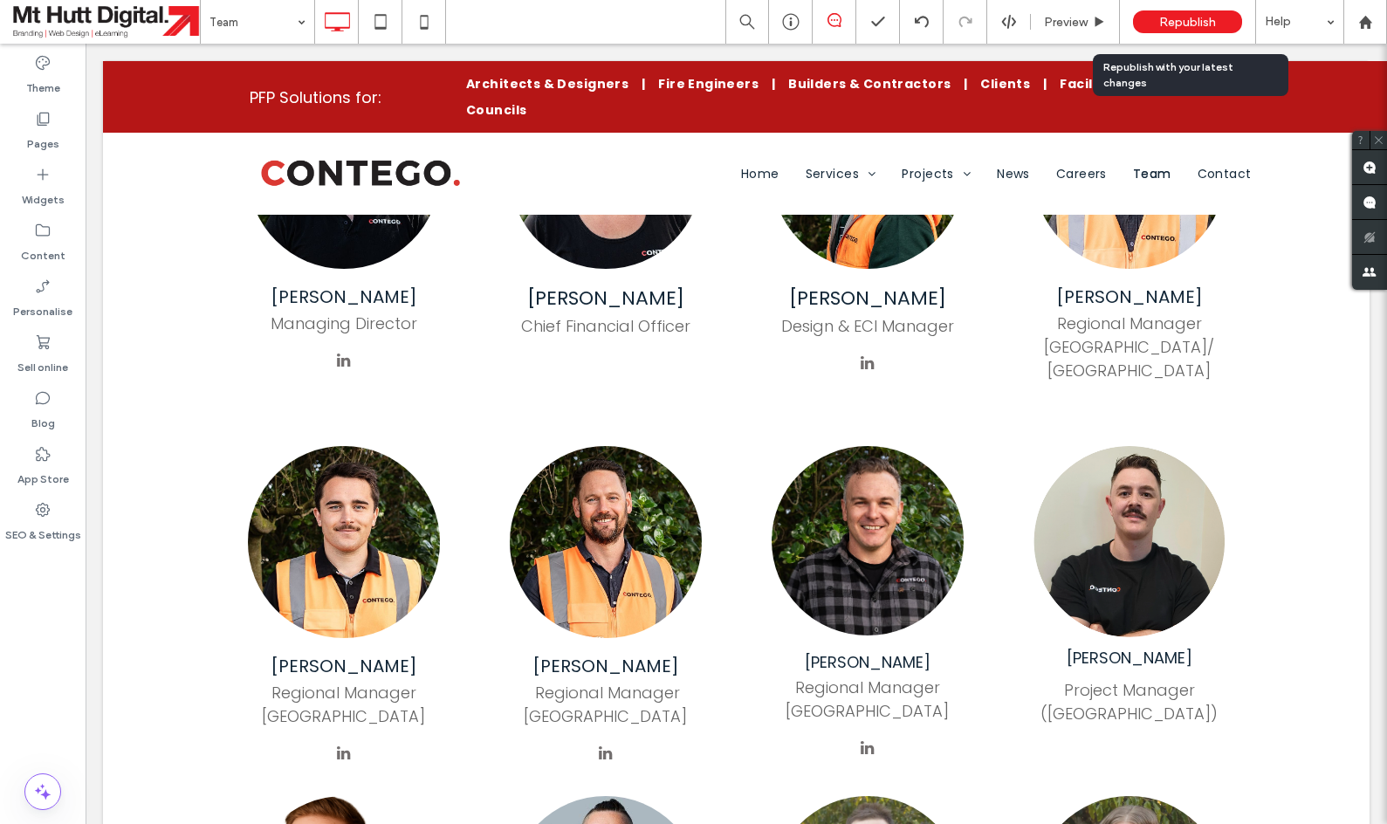
click at [1194, 18] on span "Republish" at bounding box center [1187, 22] width 57 height 15
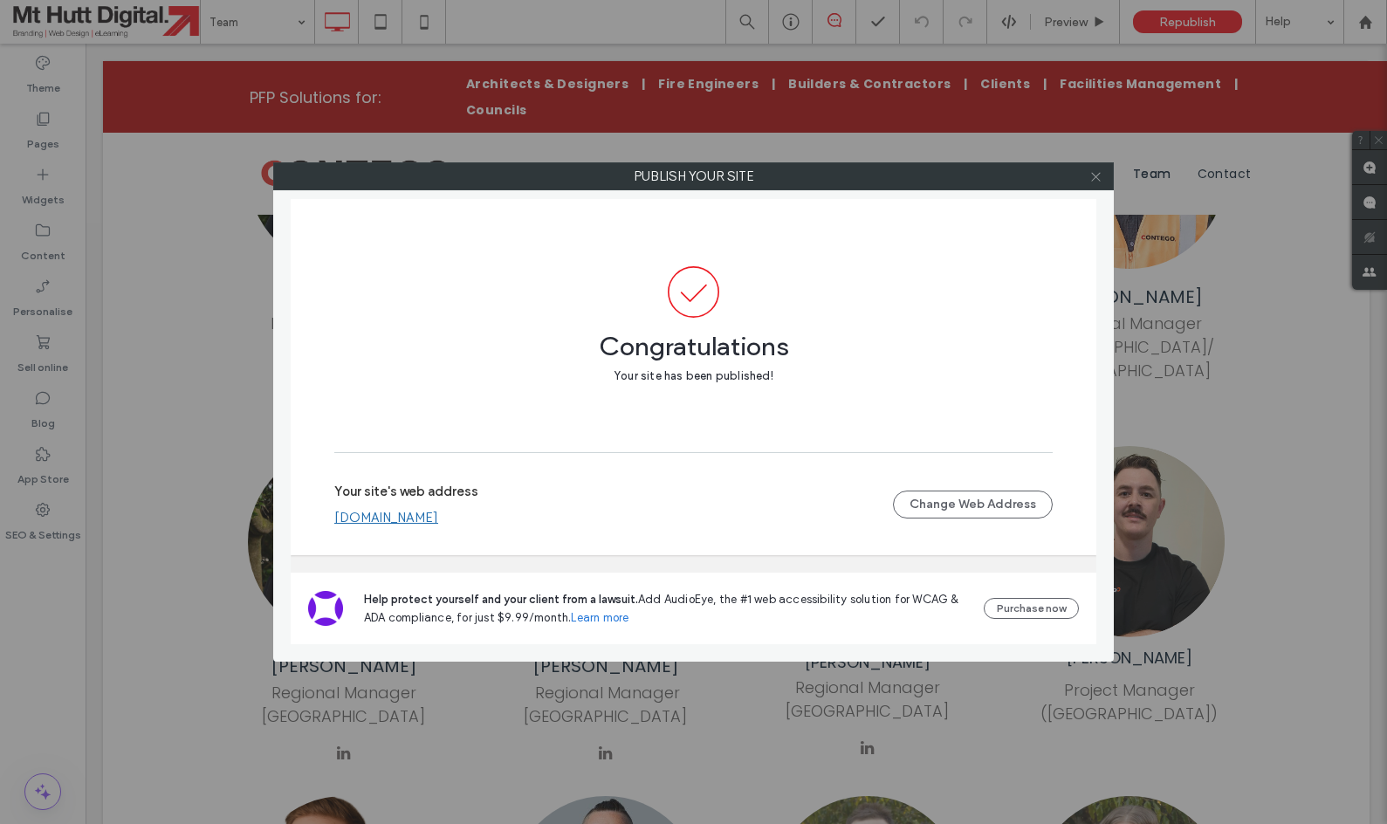
click at [1096, 180] on icon at bounding box center [1096, 176] width 13 height 13
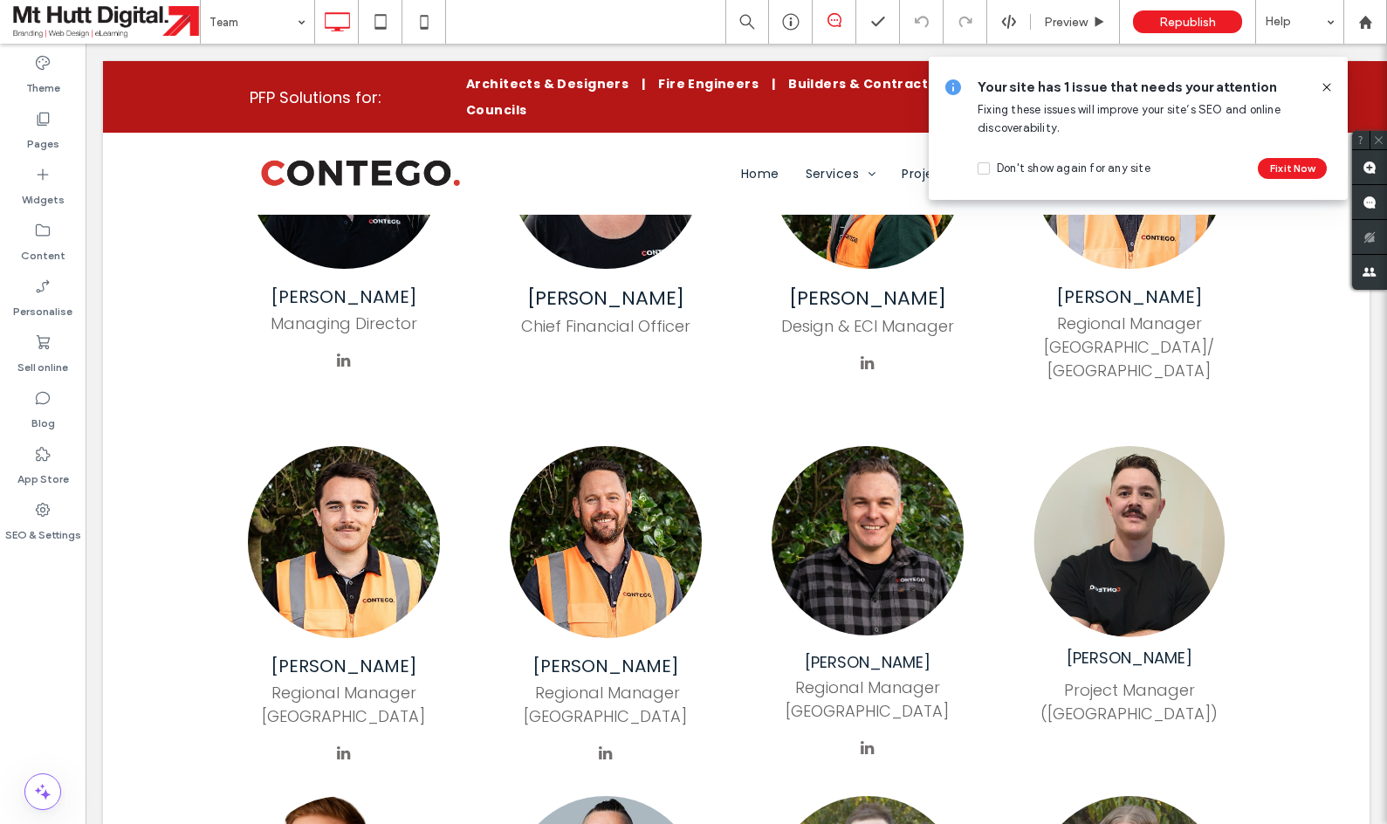
click at [1330, 89] on icon at bounding box center [1327, 87] width 14 height 14
